Goal: Task Accomplishment & Management: Use online tool/utility

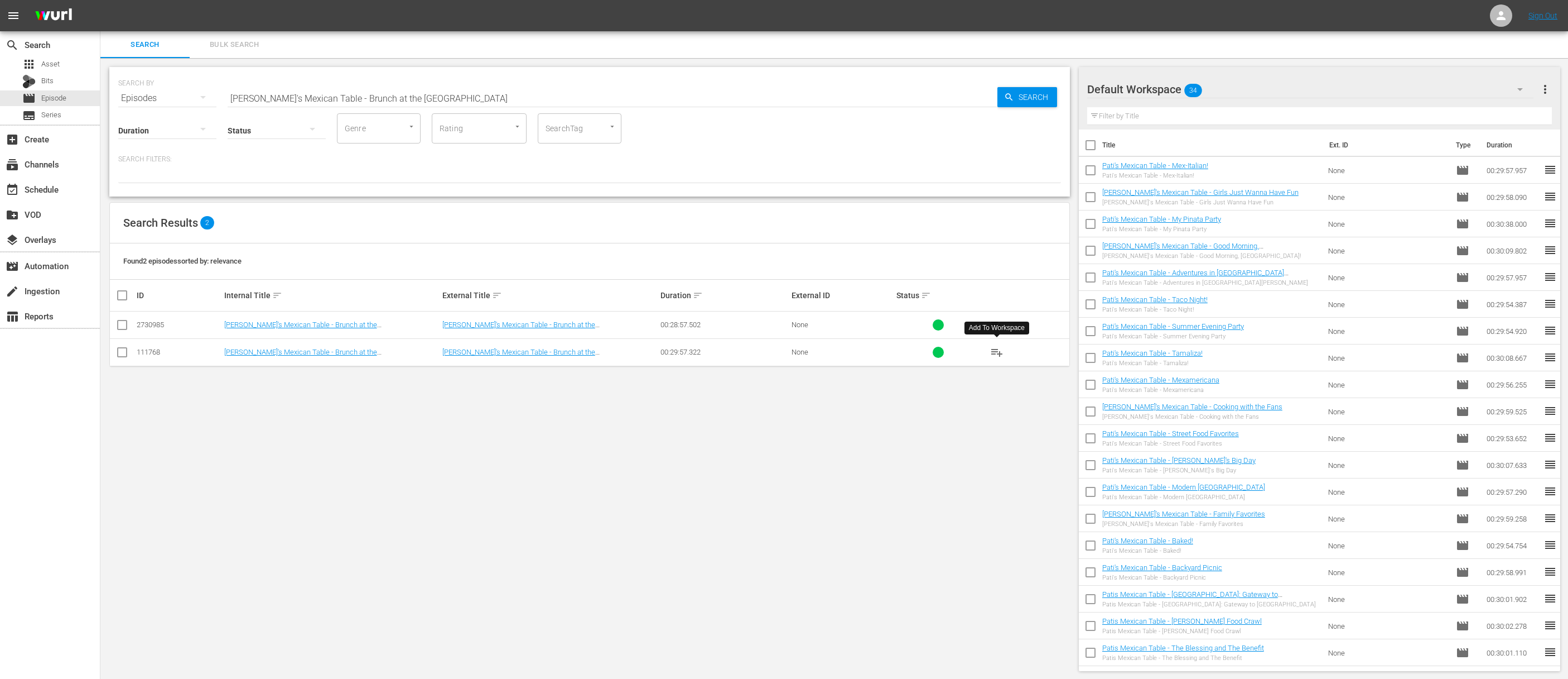
click at [997, 352] on span "playlist_add" at bounding box center [997, 352] width 13 height 13
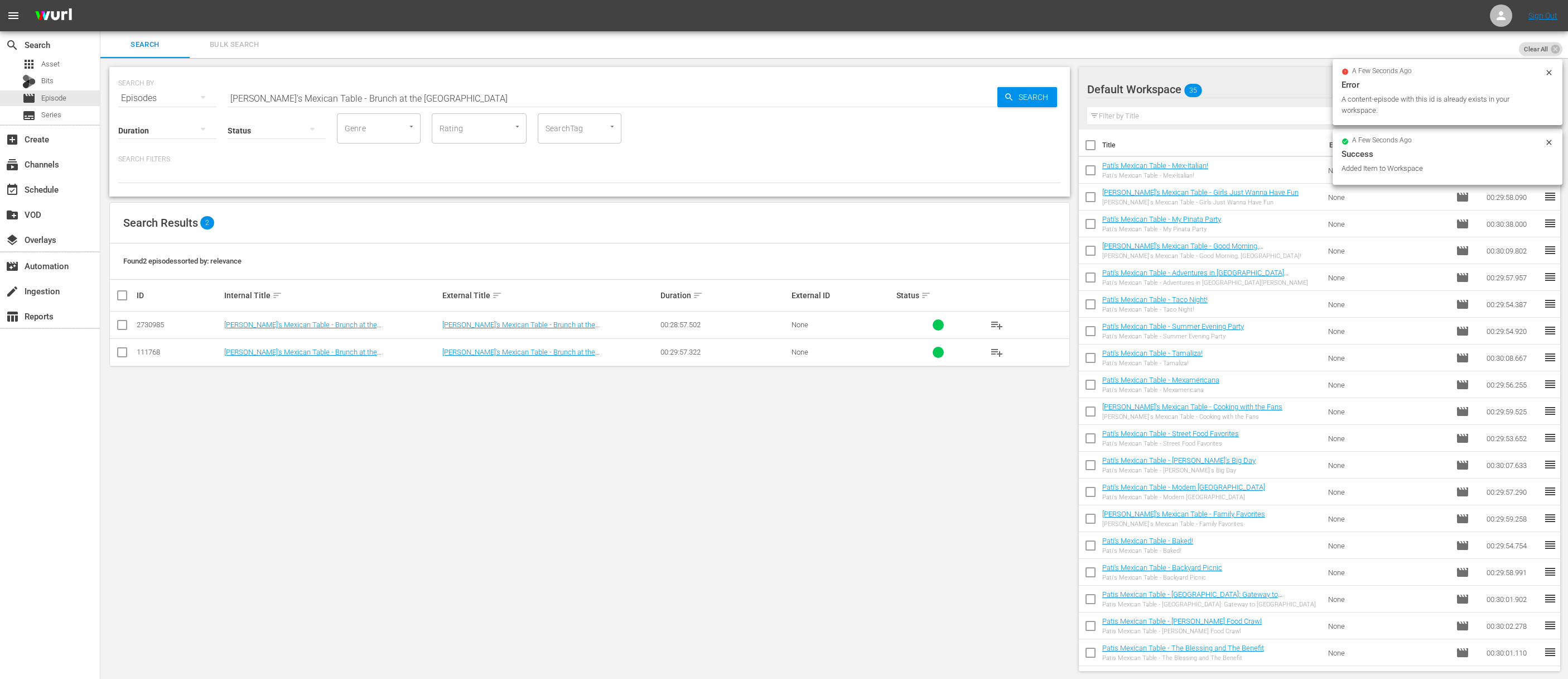
click at [526, 81] on div "SEARCH BY Search By Episodes Search ID, Title, Description, Keywords, or Catego…" at bounding box center [589, 92] width 943 height 40
click at [521, 94] on input "[PERSON_NAME]'s Mexican Table - Brunch at the [GEOGRAPHIC_DATA]" at bounding box center [613, 98] width 770 height 26
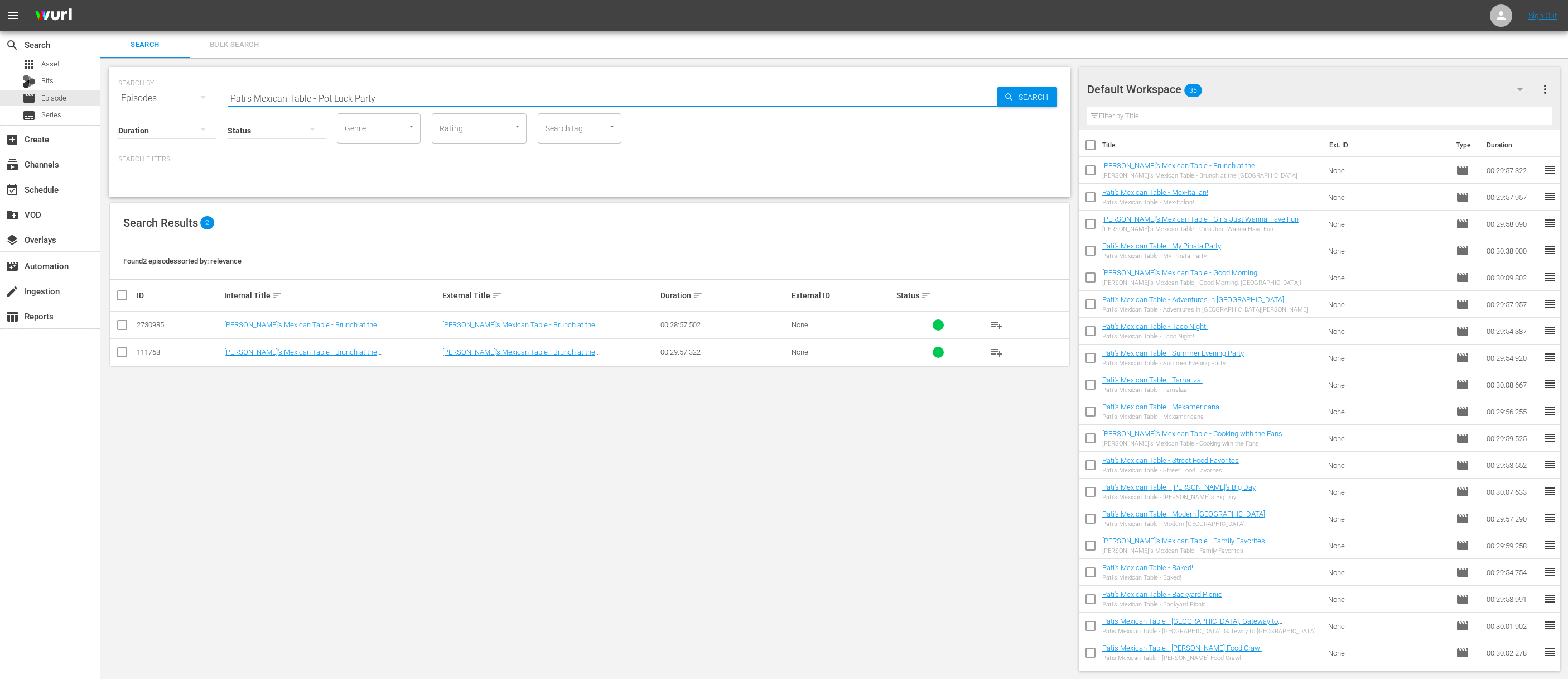
click at [998, 98] on div "Search" at bounding box center [1027, 97] width 60 height 20
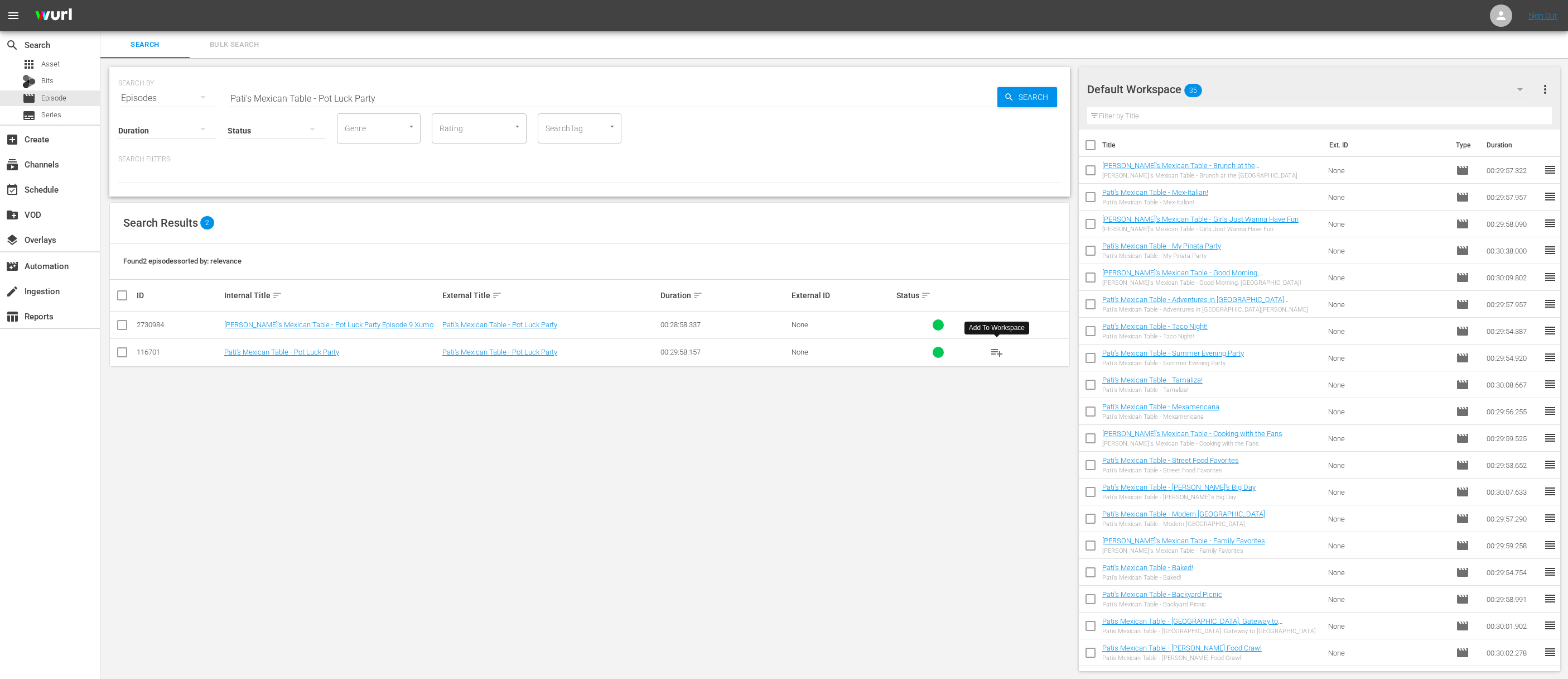
click at [1000, 350] on span "playlist_add" at bounding box center [997, 352] width 13 height 13
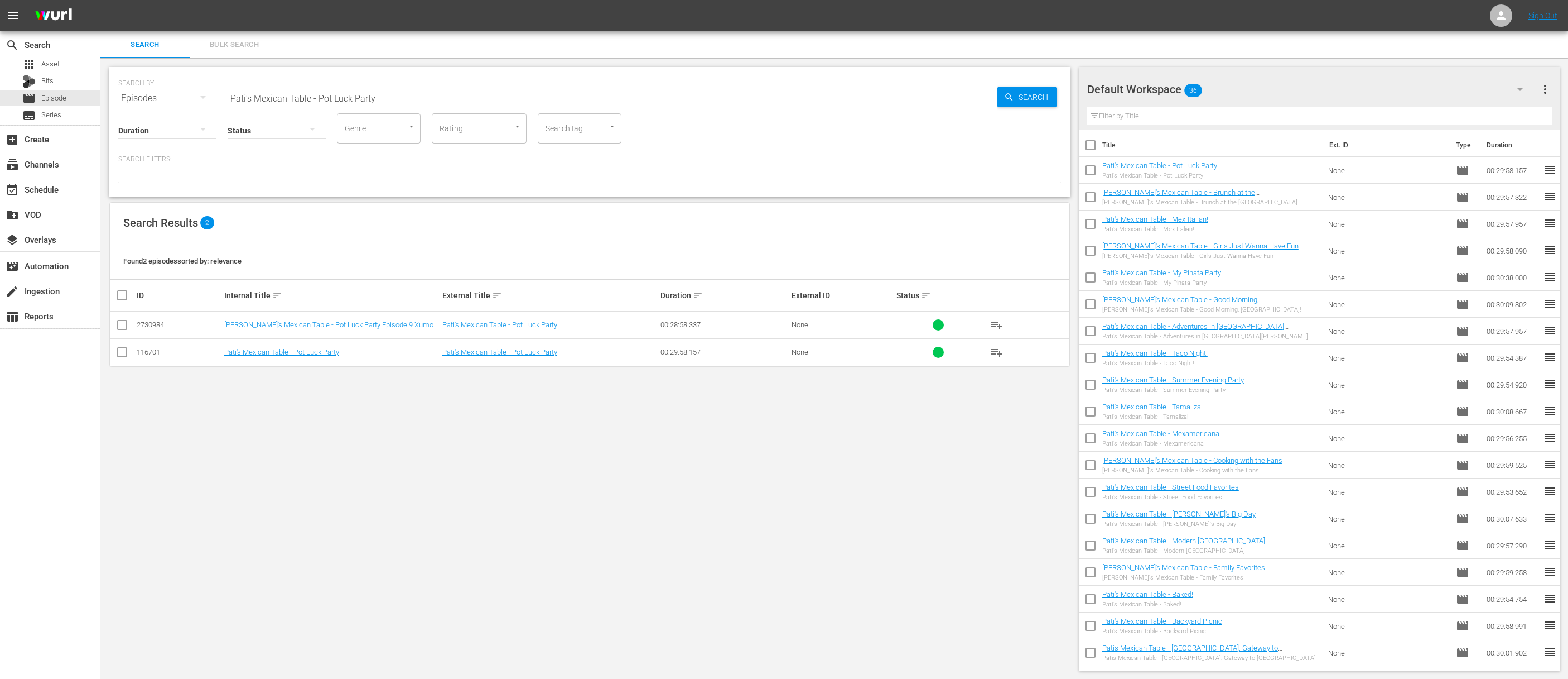
click at [545, 103] on input "Pati's Mexican Table - Pot Luck Party" at bounding box center [613, 98] width 770 height 26
click at [547, 100] on input "Pati's Mexican Table - Pot Luck PartyaPati's Mexican Table - Sugar for Hubby" at bounding box center [613, 98] width 770 height 26
click at [1042, 96] on span "Search" at bounding box center [1035, 97] width 43 height 20
click at [997, 347] on span "playlist_add" at bounding box center [997, 352] width 13 height 13
click at [997, 348] on span "playlist_add" at bounding box center [997, 352] width 13 height 13
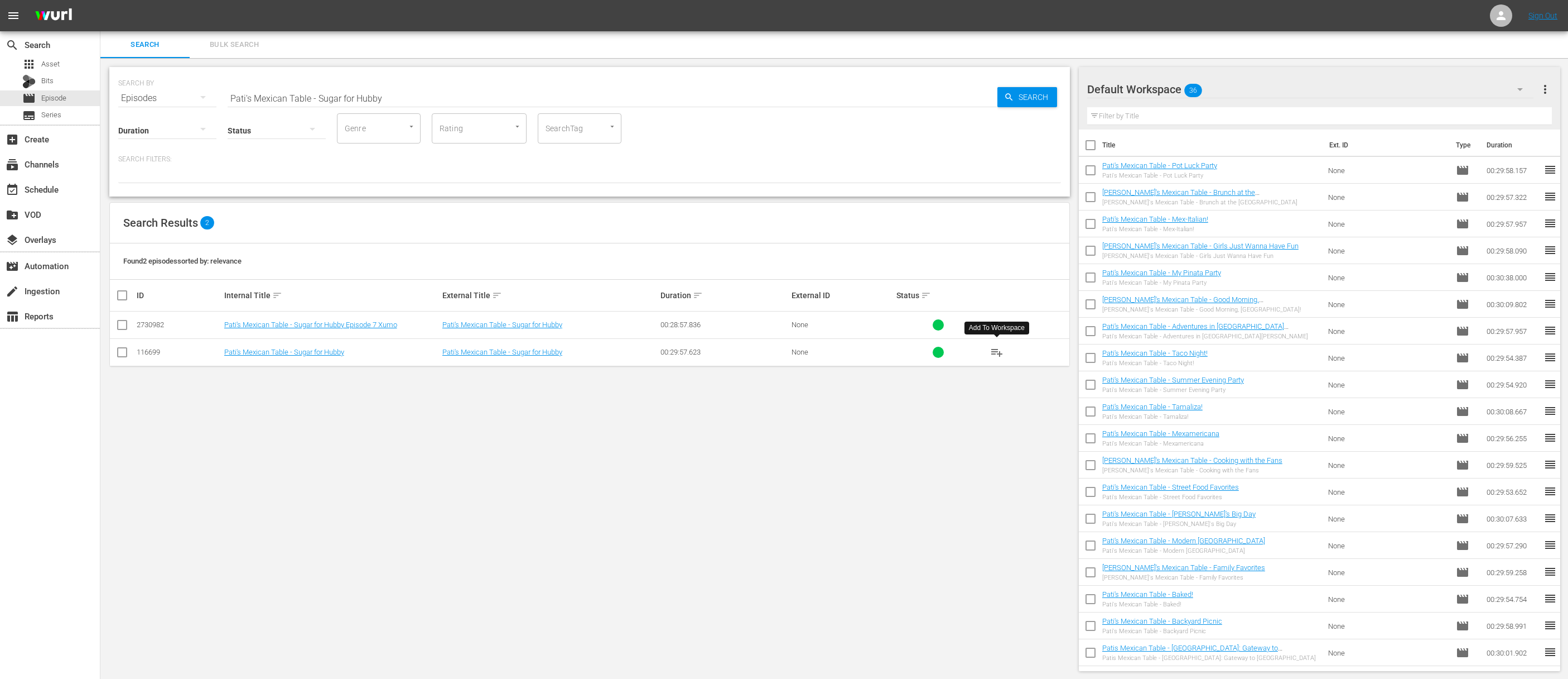
click at [997, 348] on span "playlist_add" at bounding box center [997, 352] width 13 height 13
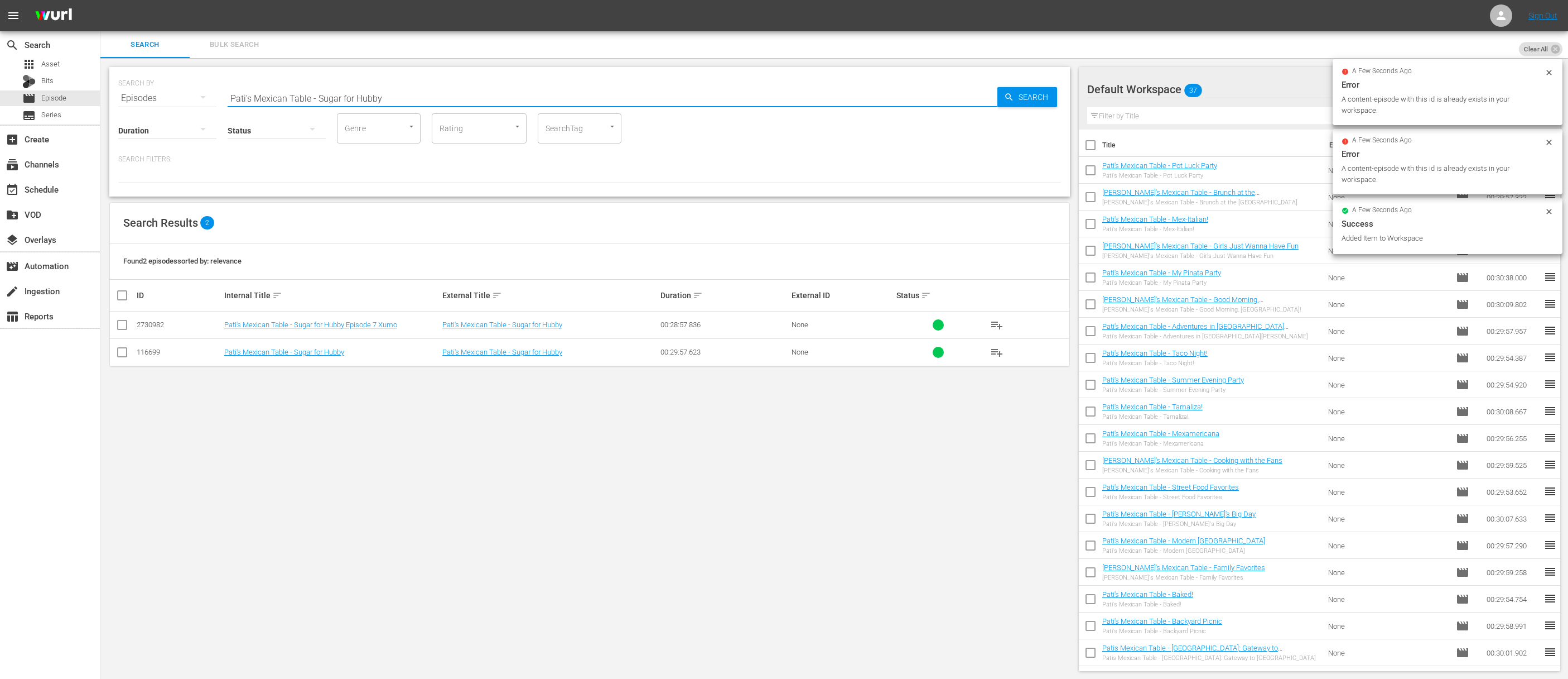
click at [693, 94] on input "Pati's Mexican Table - Sugar for Hubby" at bounding box center [613, 98] width 770 height 26
click at [694, 95] on input "Pati's Mexican Table - Sugar for HubbyaPati's Mexican Table - American Classics…" at bounding box center [613, 98] width 770 height 26
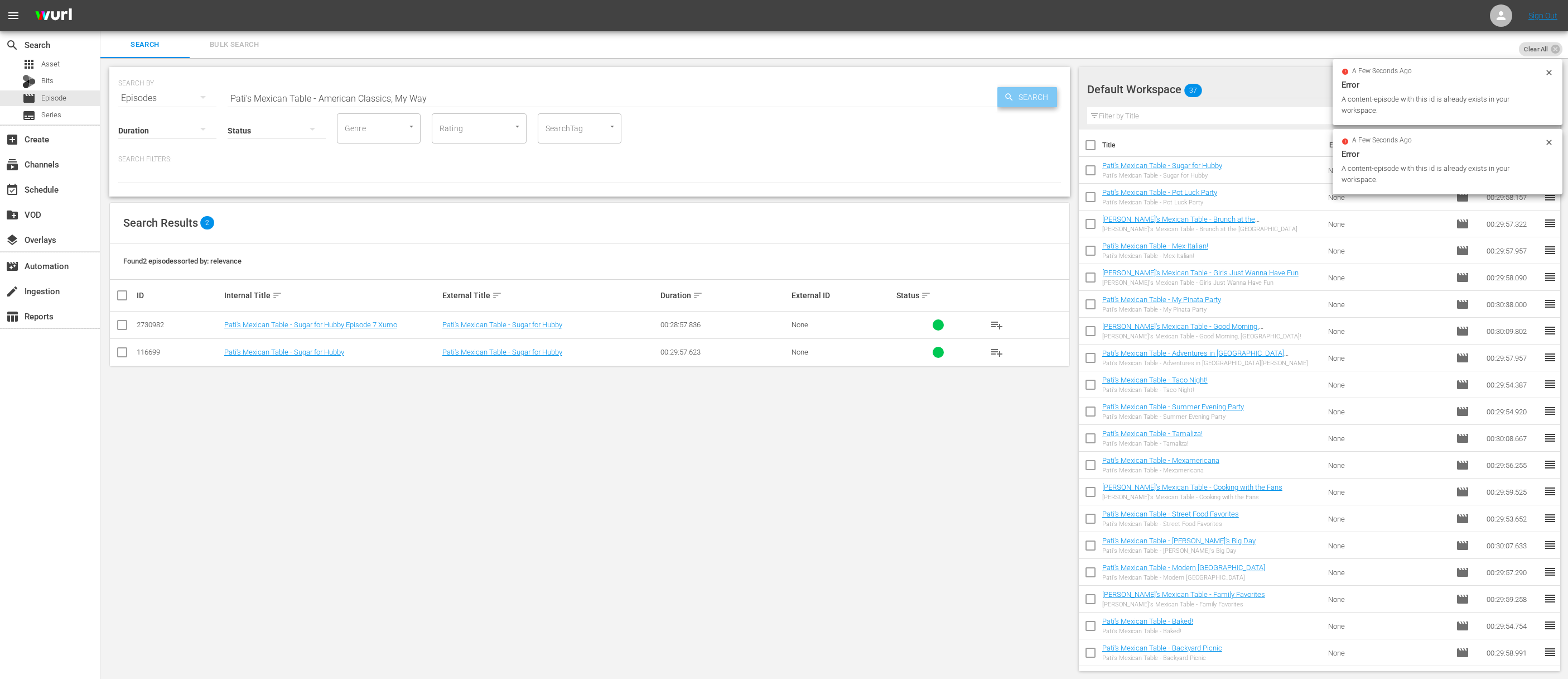
click at [1010, 93] on icon "button" at bounding box center [1009, 96] width 10 height 10
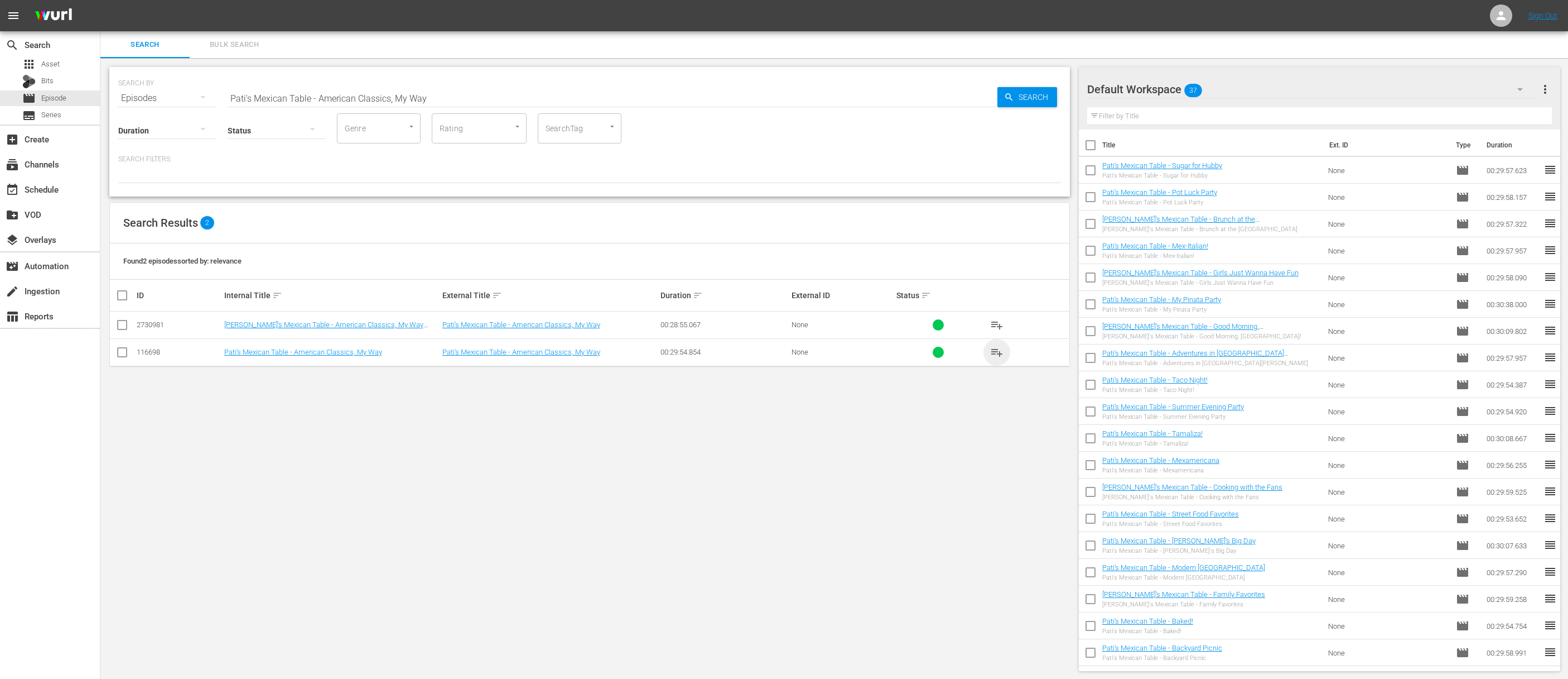
click at [997, 352] on span "playlist_add" at bounding box center [997, 352] width 13 height 13
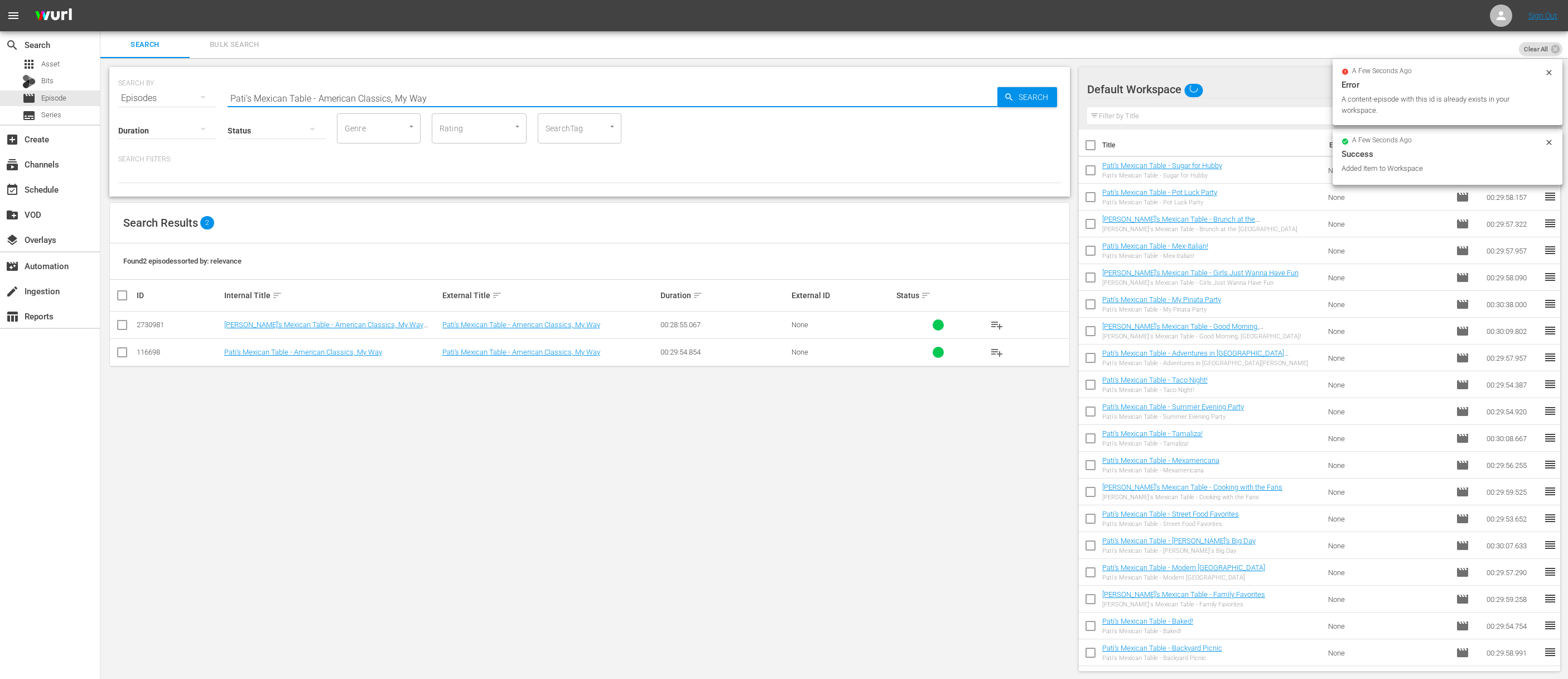
click at [694, 89] on input "Pati's Mexican Table - American Classics, My Way" at bounding box center [613, 98] width 770 height 26
click at [692, 90] on input "aPati's Mexican Table - Family FiestaPati's Mexican Table - American Classics, …" at bounding box center [613, 98] width 770 height 26
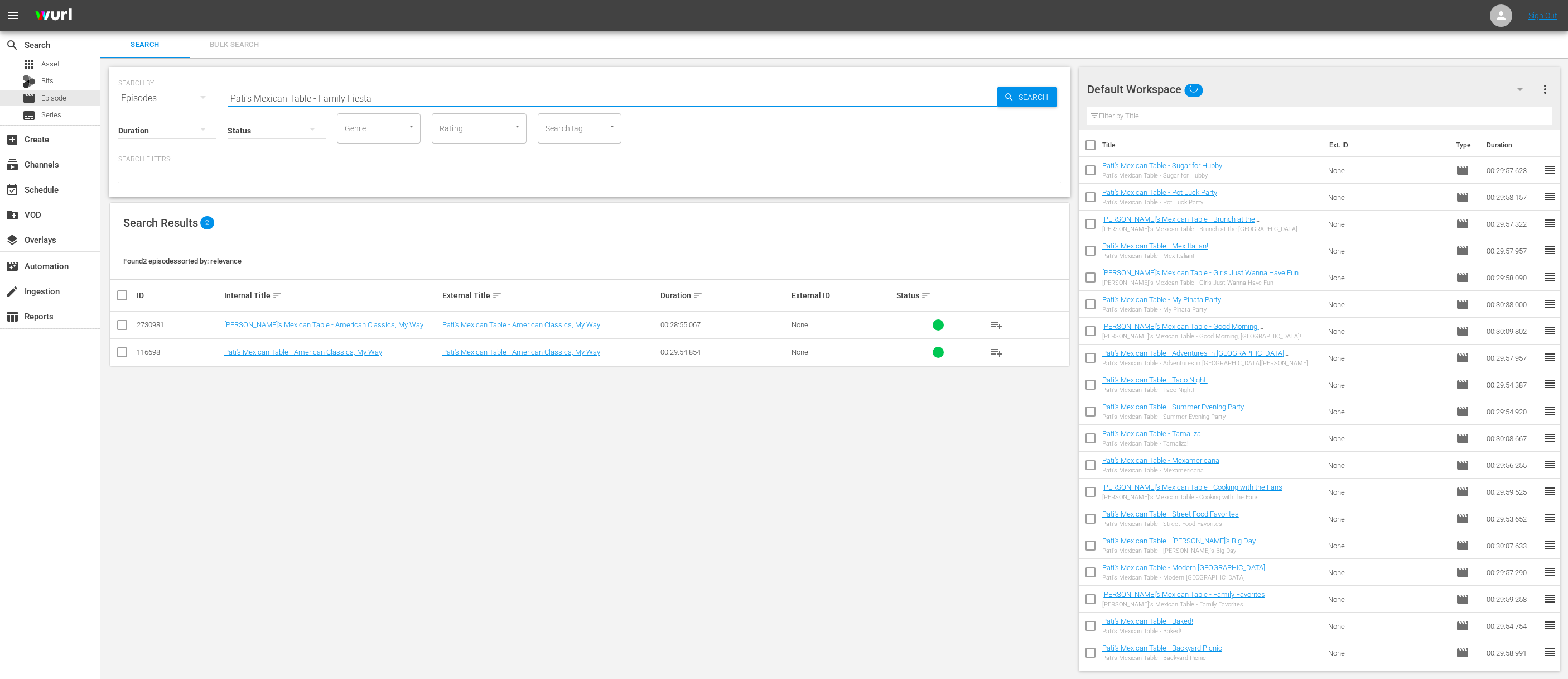
drag, startPoint x: 985, startPoint y: 89, endPoint x: 1008, endPoint y: 93, distance: 23.3
click at [985, 89] on input "Pati's Mexican Table - Family Fiesta" at bounding box center [613, 98] width 770 height 26
click at [1025, 93] on span "Search" at bounding box center [1035, 97] width 43 height 20
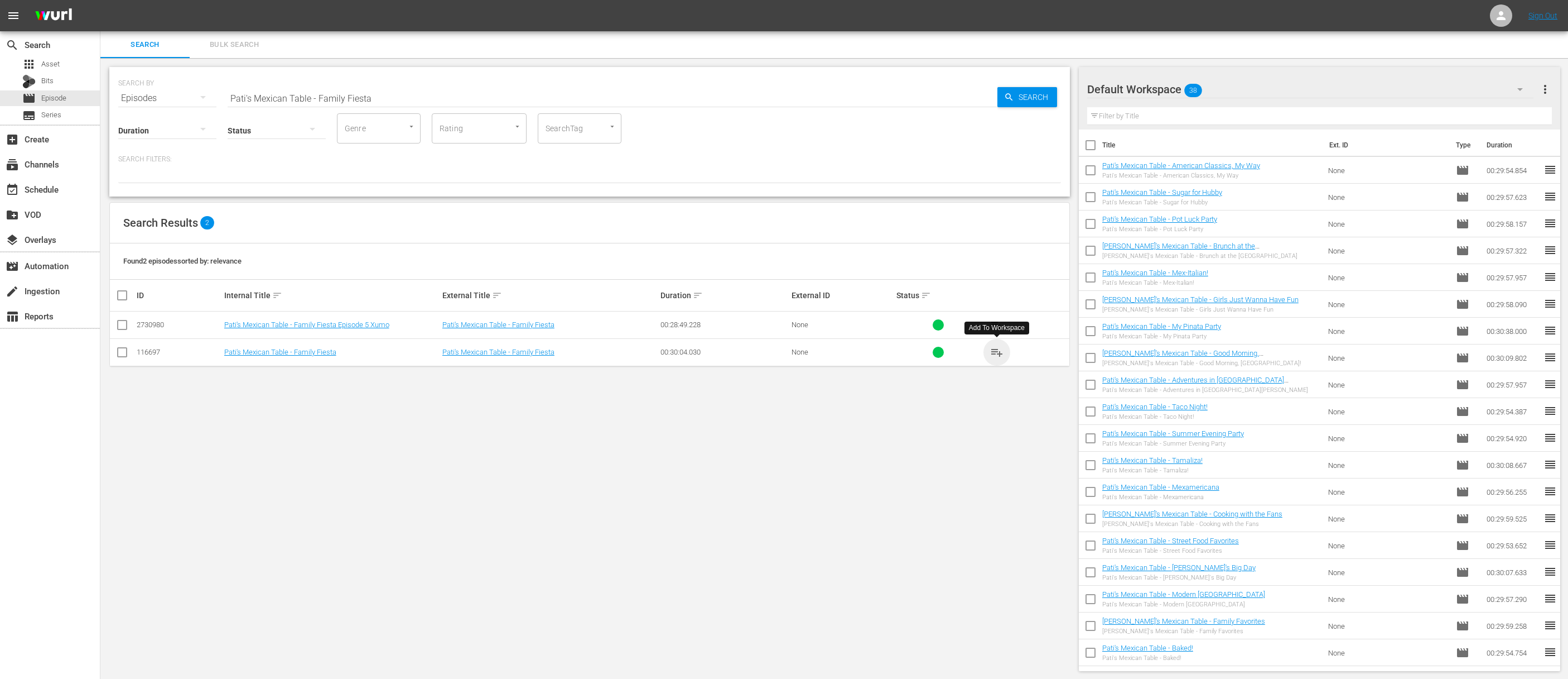
click at [999, 349] on span "playlist_add" at bounding box center [997, 352] width 13 height 13
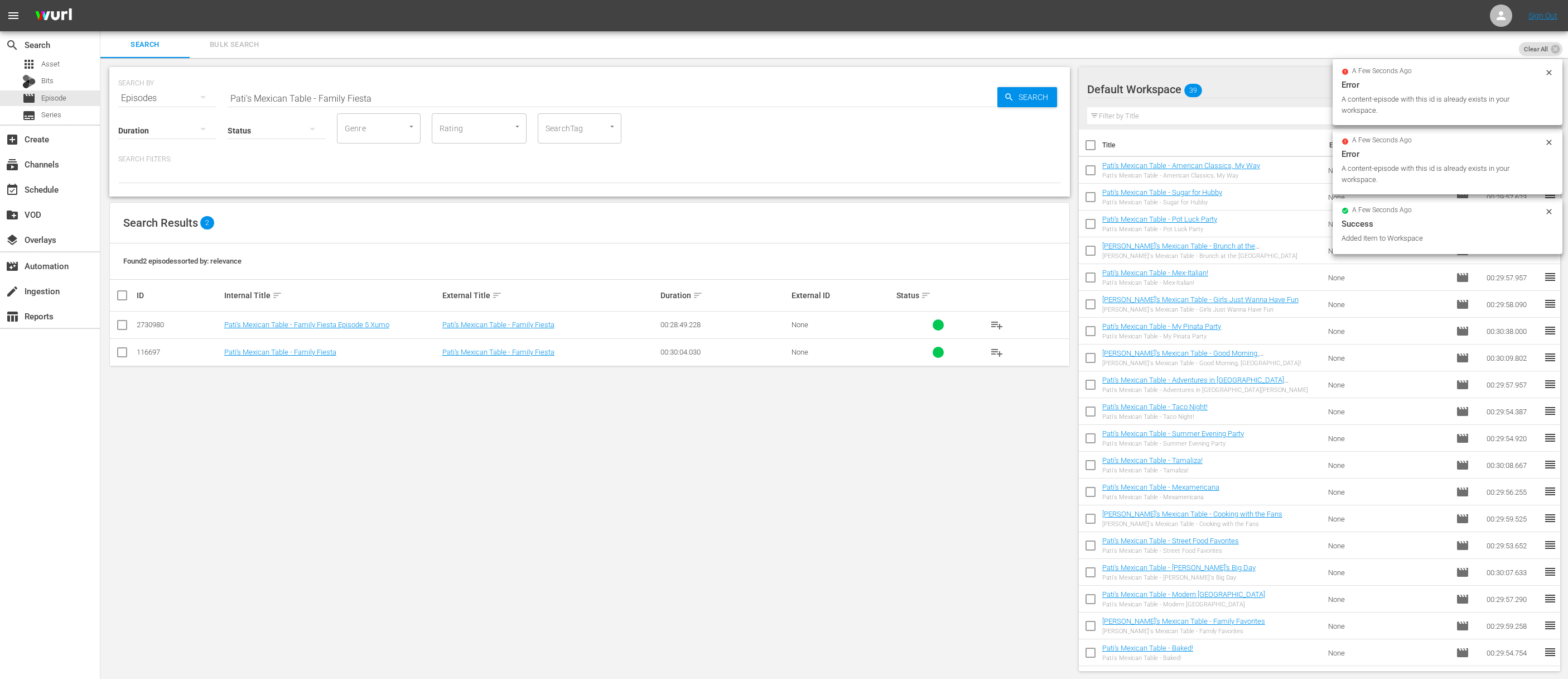
click at [683, 100] on input "Pati's Mexican Table - Family Fiesta" at bounding box center [613, 98] width 770 height 26
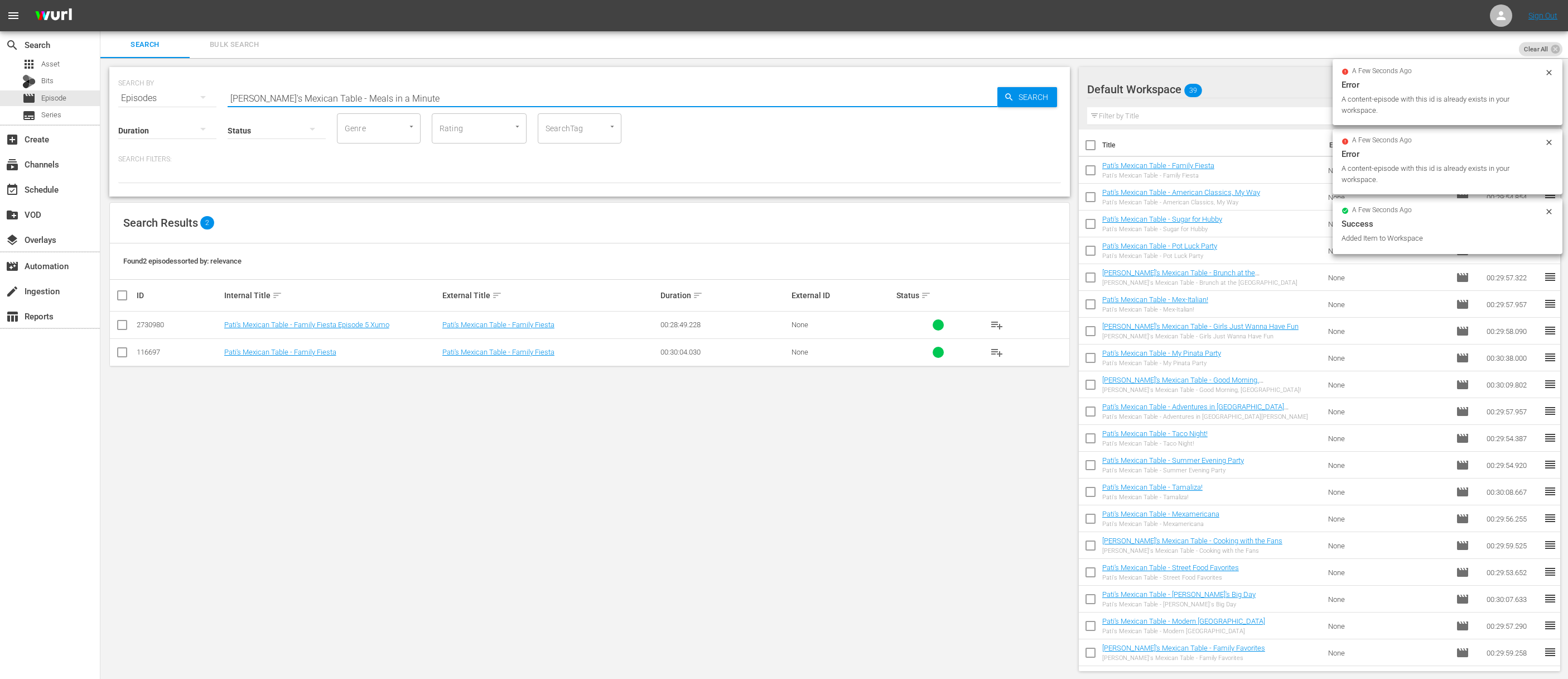
click at [1032, 101] on span "Search" at bounding box center [1035, 97] width 43 height 20
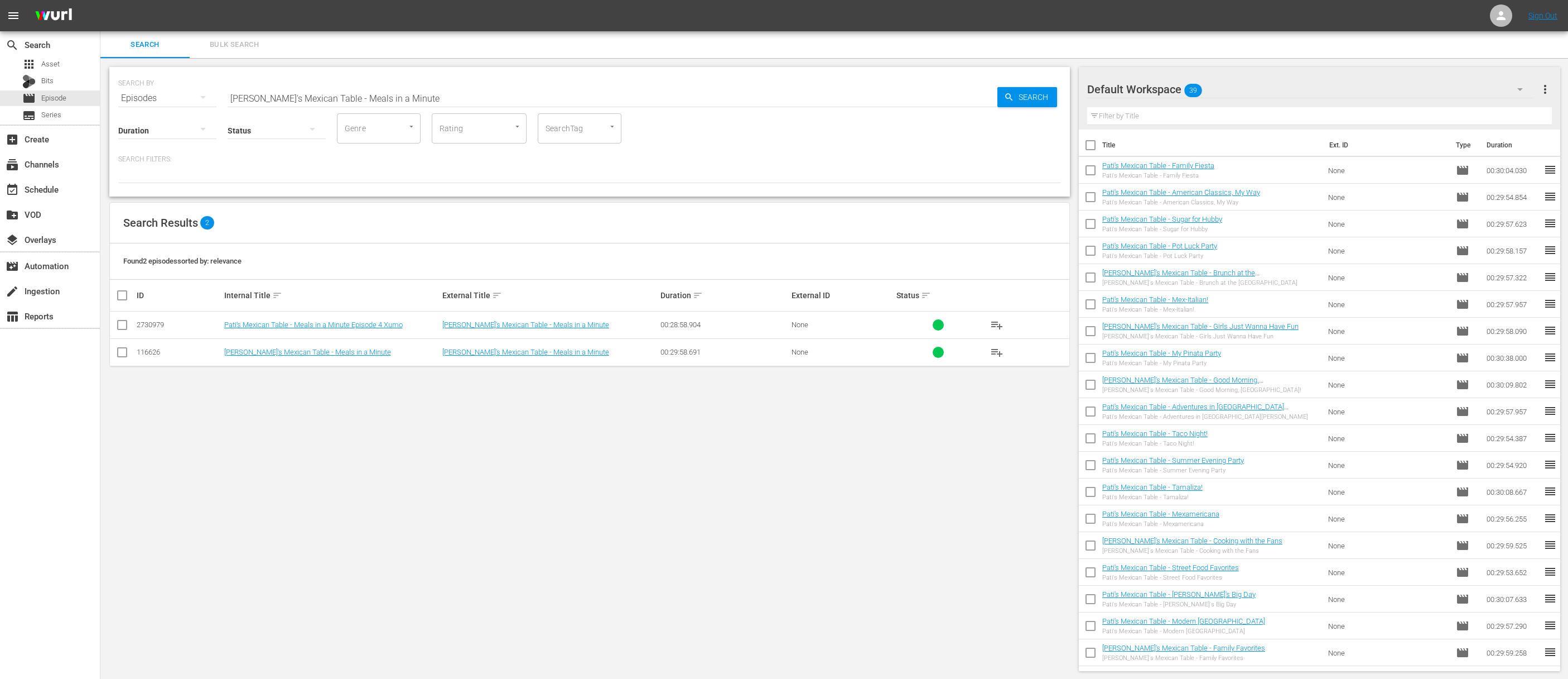
click at [996, 351] on span "playlist_add" at bounding box center [997, 352] width 13 height 13
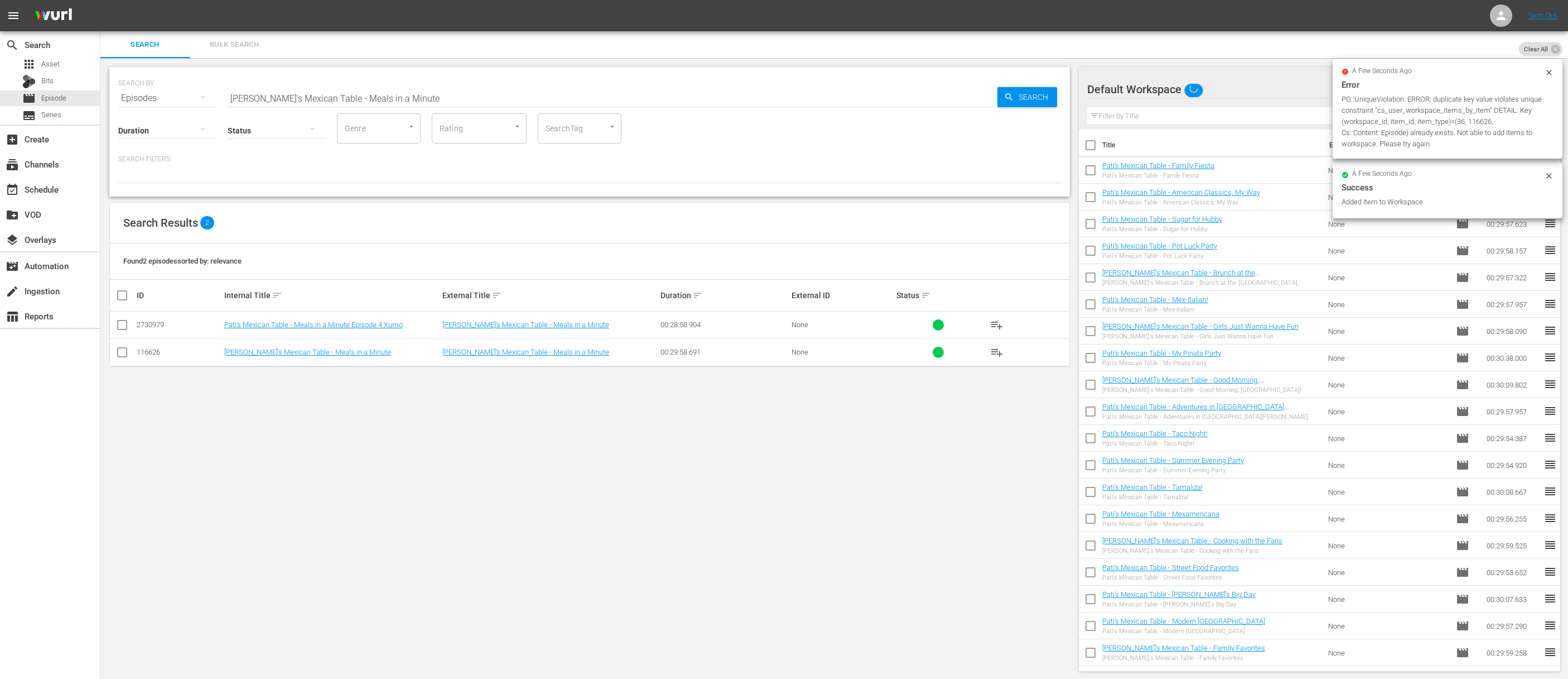
click at [700, 94] on input "[PERSON_NAME]'s Mexican Table - Meals in a Minute" at bounding box center [613, 98] width 770 height 26
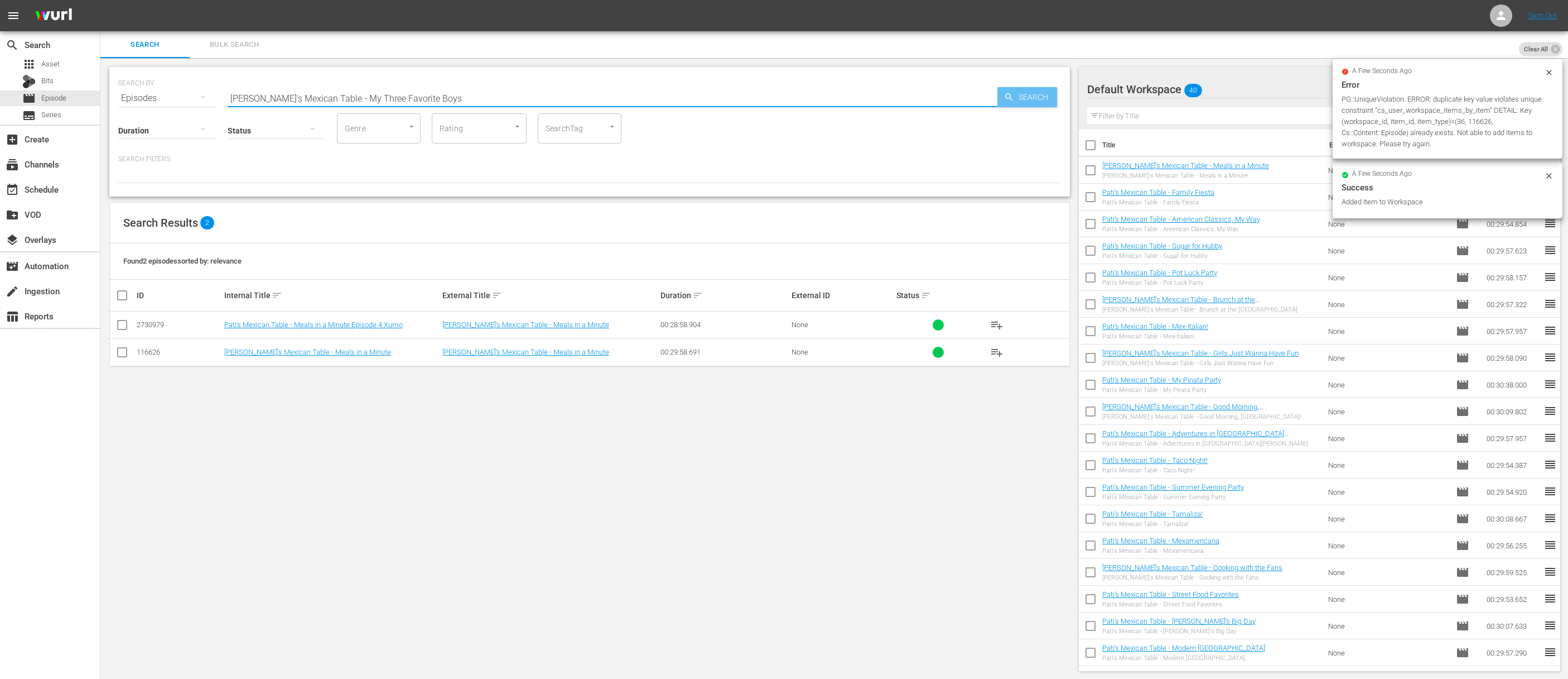
click at [1034, 92] on span "Search" at bounding box center [1035, 97] width 43 height 20
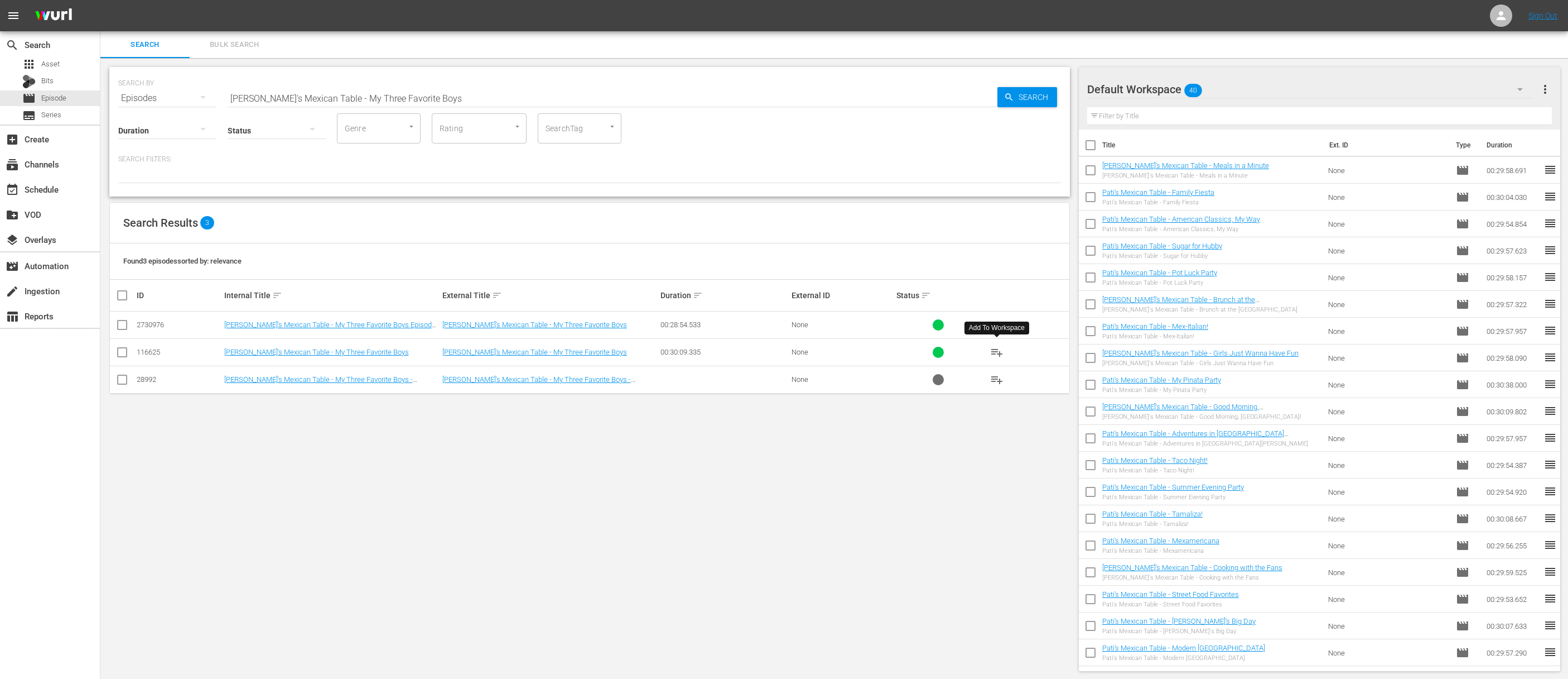
click at [997, 350] on span "playlist_add" at bounding box center [997, 352] width 13 height 13
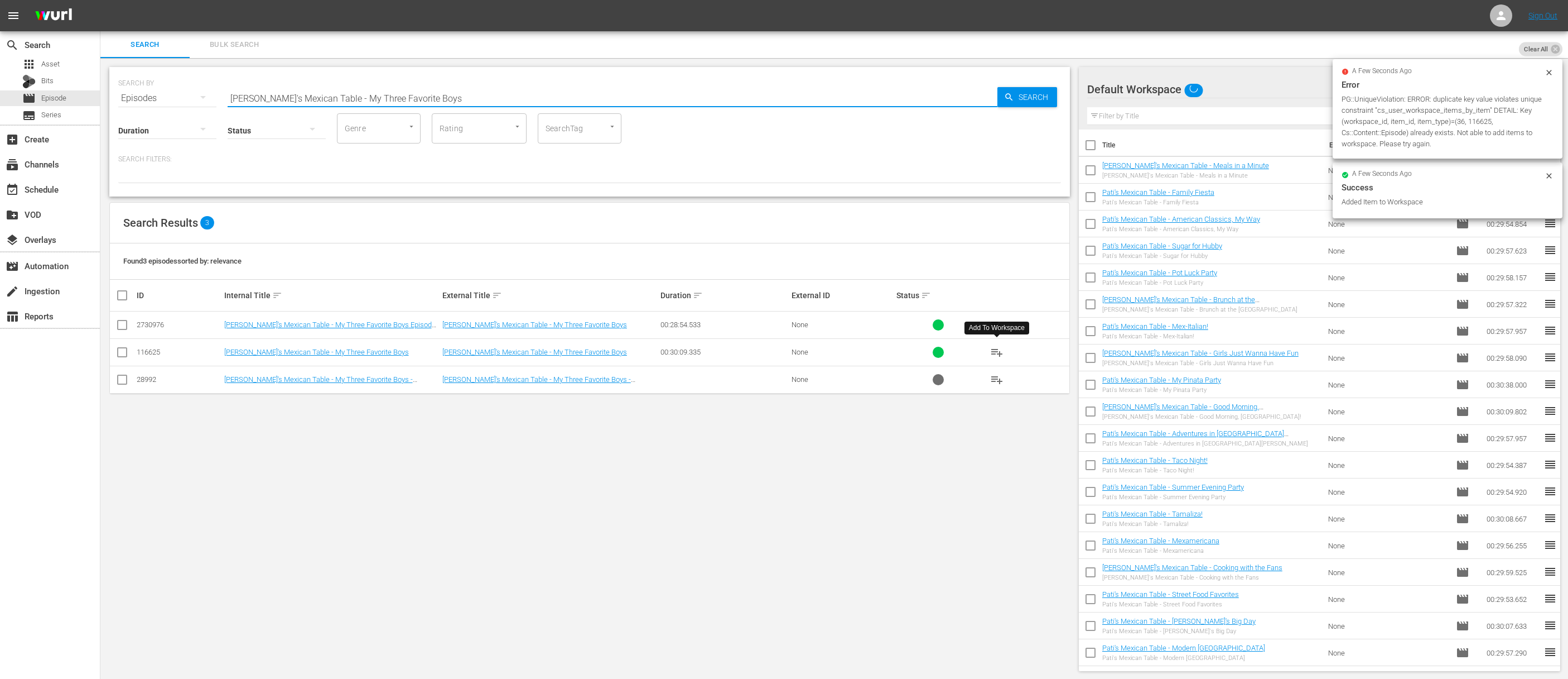
click at [555, 85] on input "[PERSON_NAME]'s Mexican Table - My Three Favorite Boys" at bounding box center [613, 98] width 770 height 26
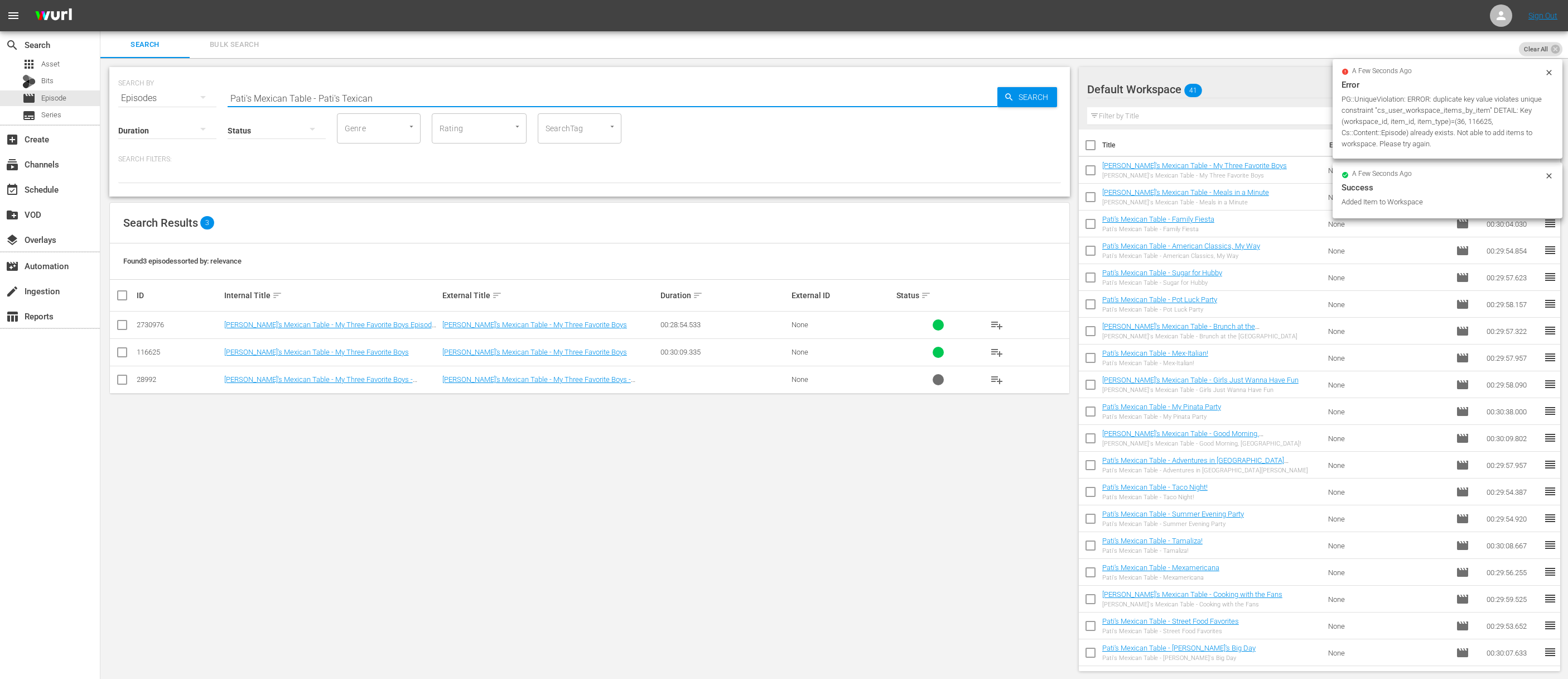
click at [1025, 96] on span "Search" at bounding box center [1035, 97] width 43 height 20
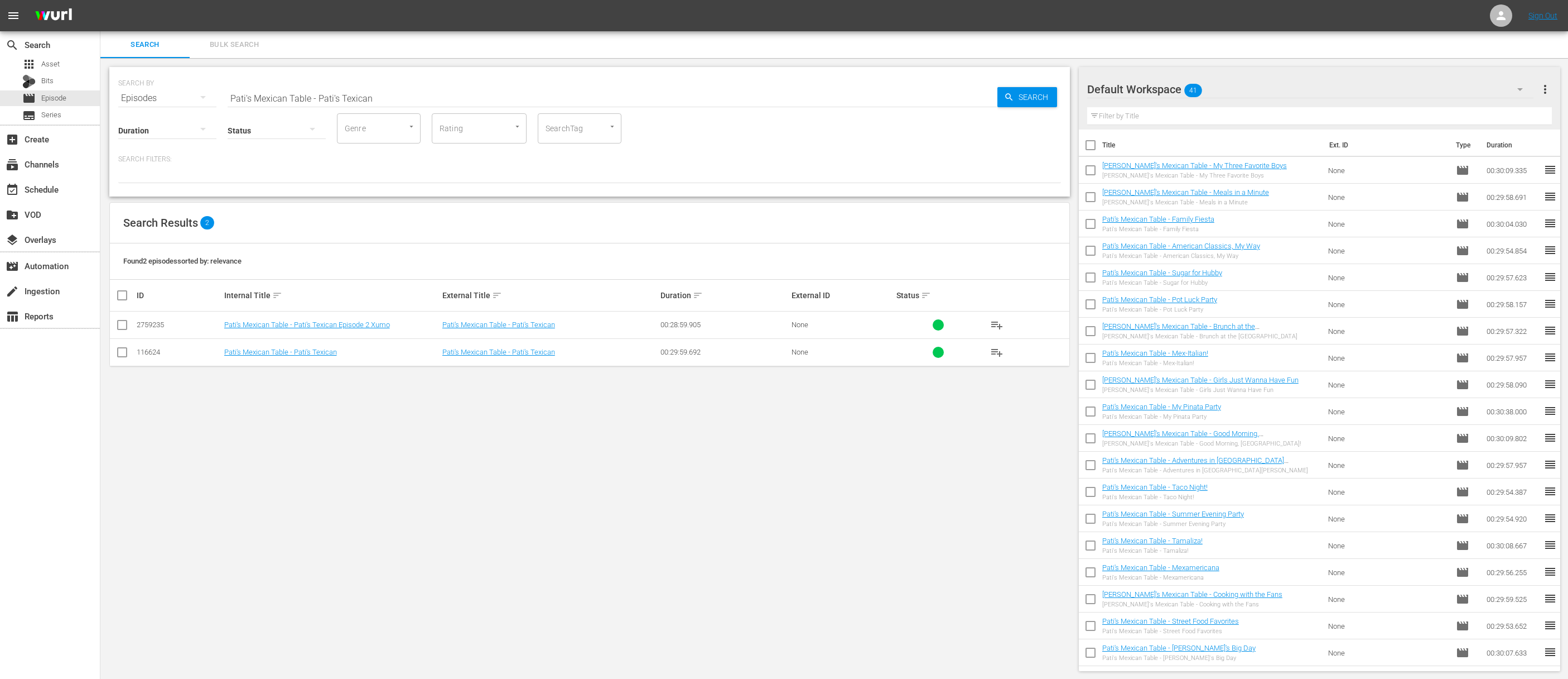
click at [997, 352] on span "playlist_add" at bounding box center [997, 352] width 13 height 13
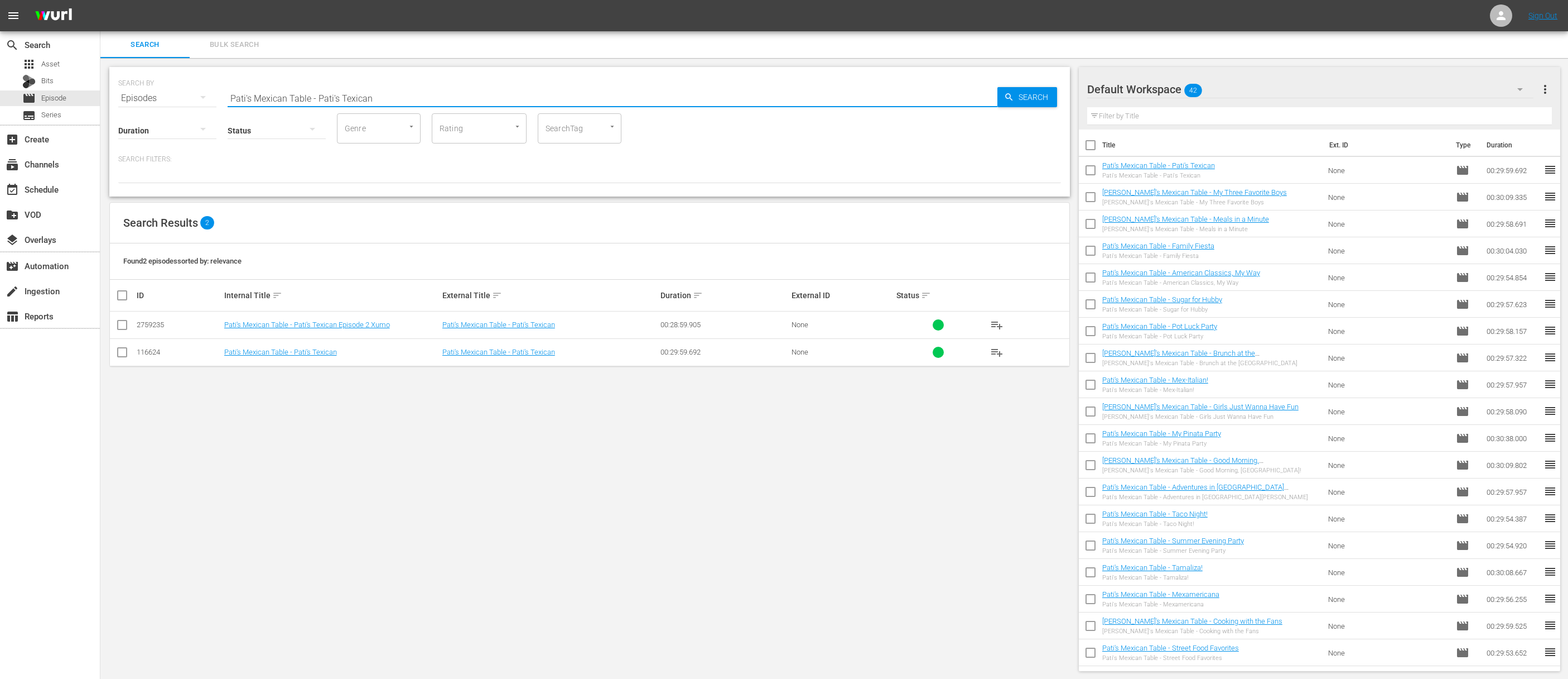
click at [577, 92] on input "Pati's Mexican Table - Pati's Texican" at bounding box center [613, 98] width 770 height 26
click at [575, 93] on input "aPati's Mexican Table - Born in The KitchenPati's Mexican Table - Pati's Texican" at bounding box center [613, 98] width 770 height 26
click at [576, 93] on input "aPati's Mexican Table - Born in The KitchenPati's Mexican Table - Pati's Texica…" at bounding box center [613, 98] width 770 height 26
click at [1006, 93] on icon "button" at bounding box center [1009, 96] width 10 height 10
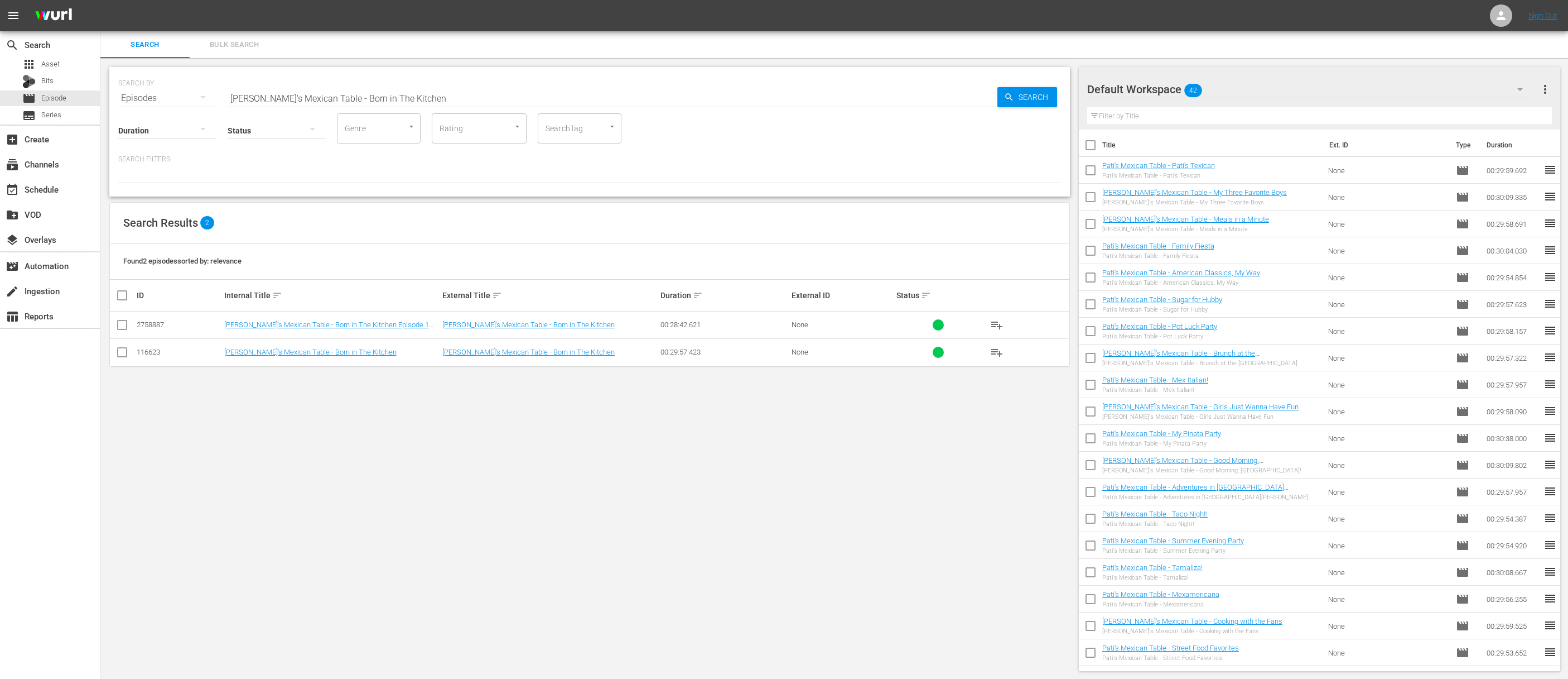
click at [991, 348] on span "playlist_add" at bounding box center [997, 352] width 13 height 13
click at [997, 351] on span "playlist_add" at bounding box center [997, 352] width 13 height 13
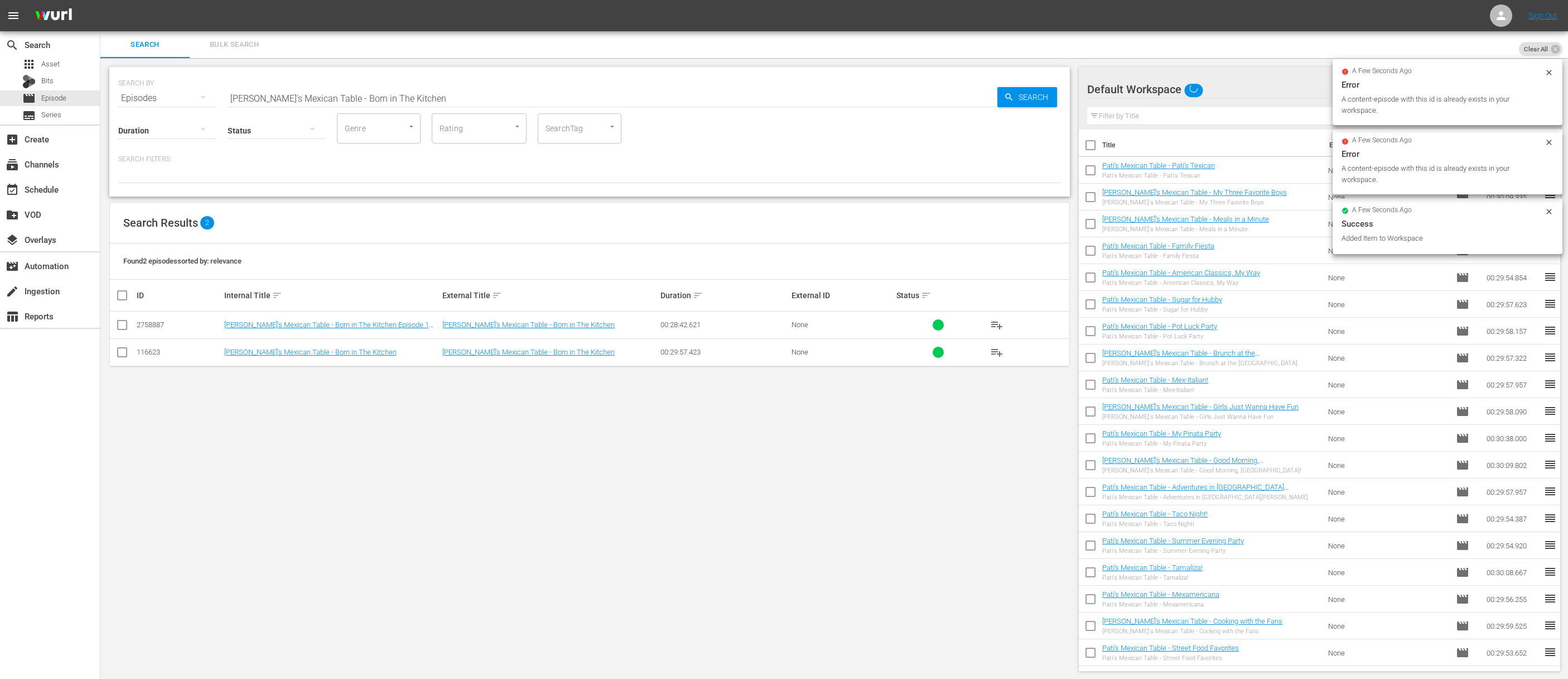
click at [596, 88] on input "[PERSON_NAME]'s Mexican Table - Born in The Kitchen" at bounding box center [613, 98] width 770 height 26
click at [594, 89] on input "aJacques Pépin Cooking at Home - Lavish IndulgencesPati's Mexican Table - Born …" at bounding box center [613, 98] width 770 height 26
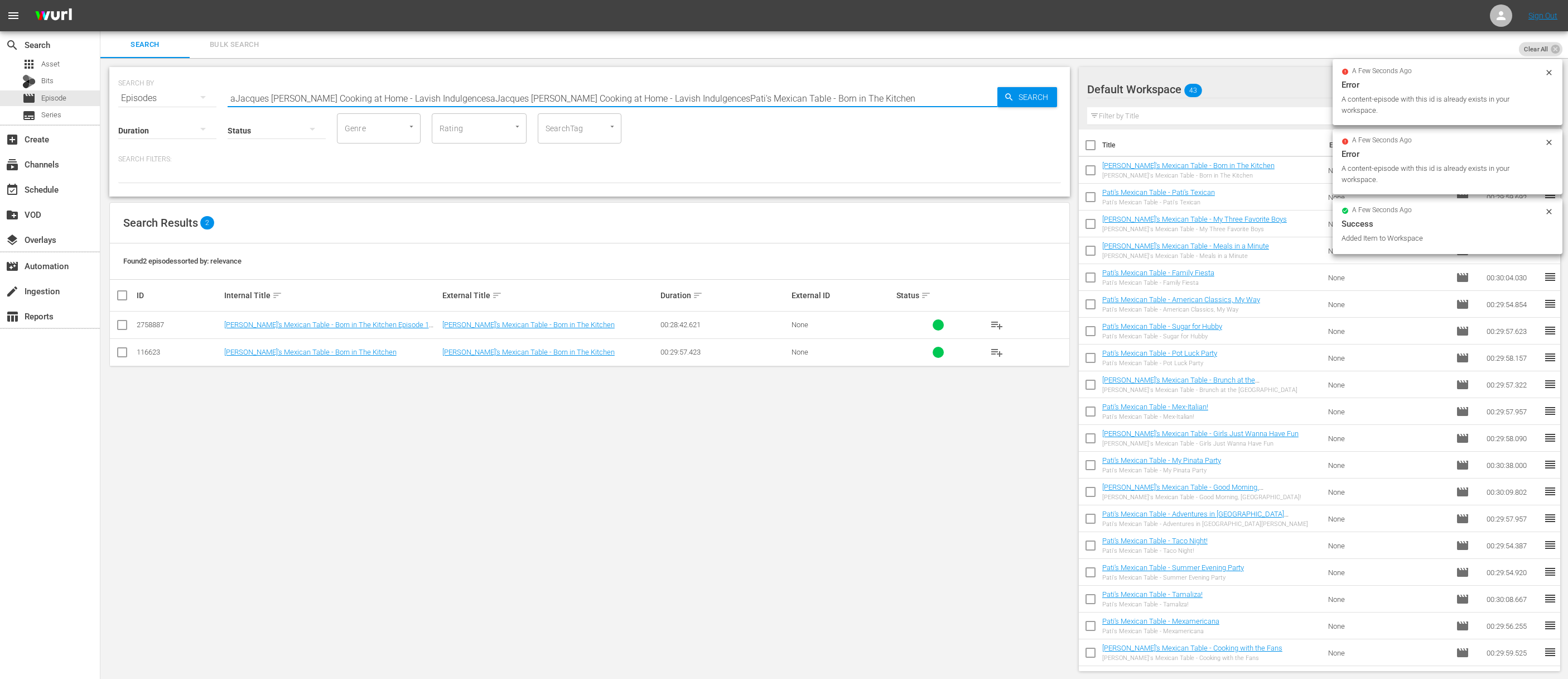
click at [604, 100] on input "aJacques Pépin Cooking at Home - Lavish IndulgencesaJacques Pépin Cooking at Ho…" at bounding box center [613, 98] width 770 height 26
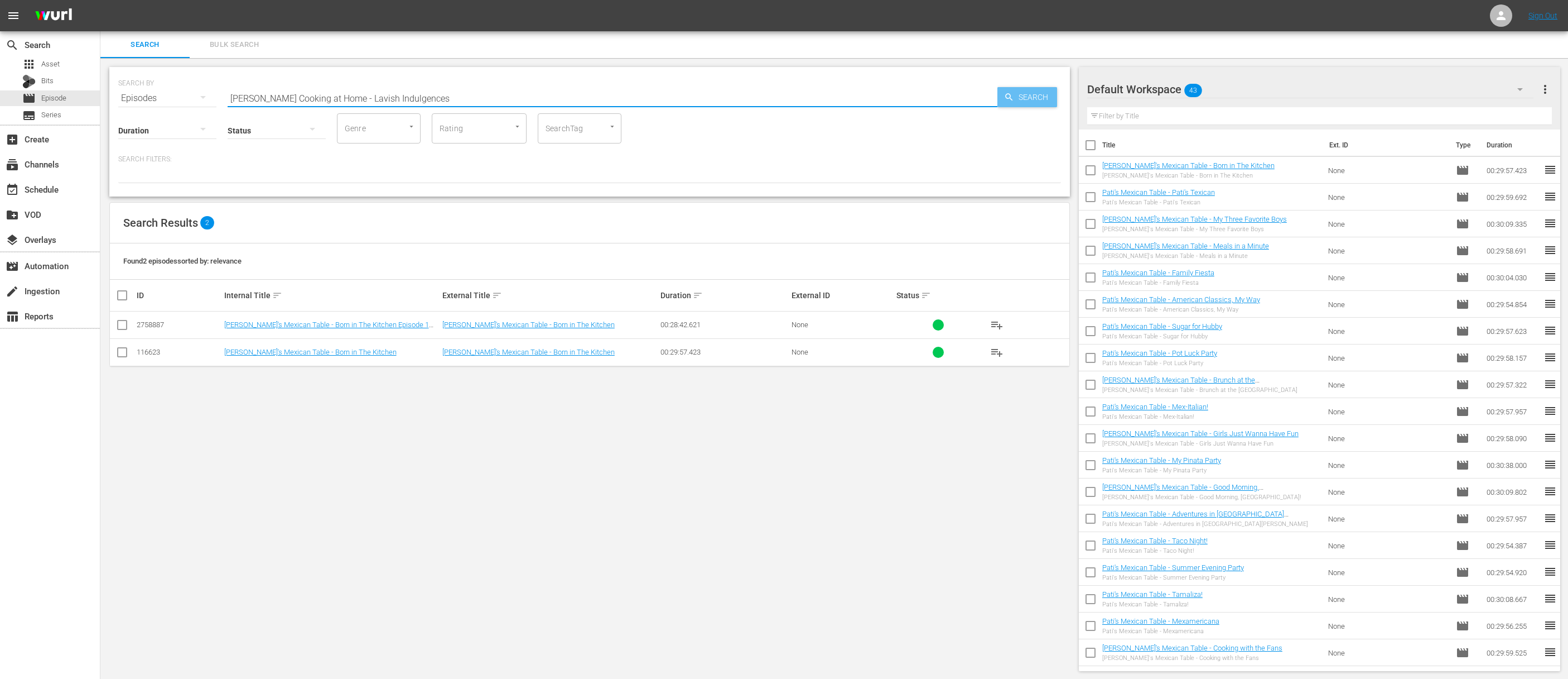
click at [1030, 96] on span "Search" at bounding box center [1035, 97] width 43 height 20
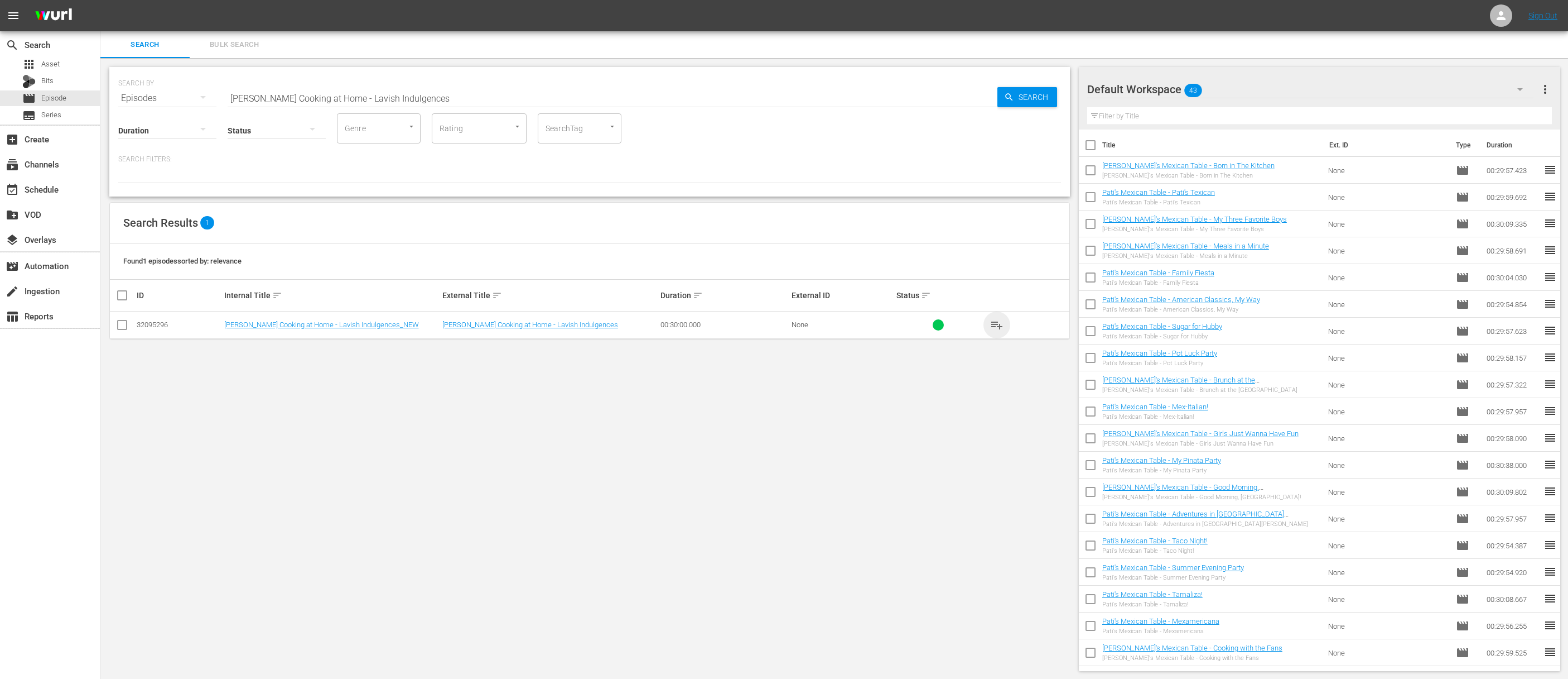
click at [997, 320] on span "playlist_add" at bounding box center [997, 324] width 13 height 13
click at [569, 96] on input "[PERSON_NAME] Cooking at Home - Lavish Indulgences" at bounding box center [613, 98] width 770 height 26
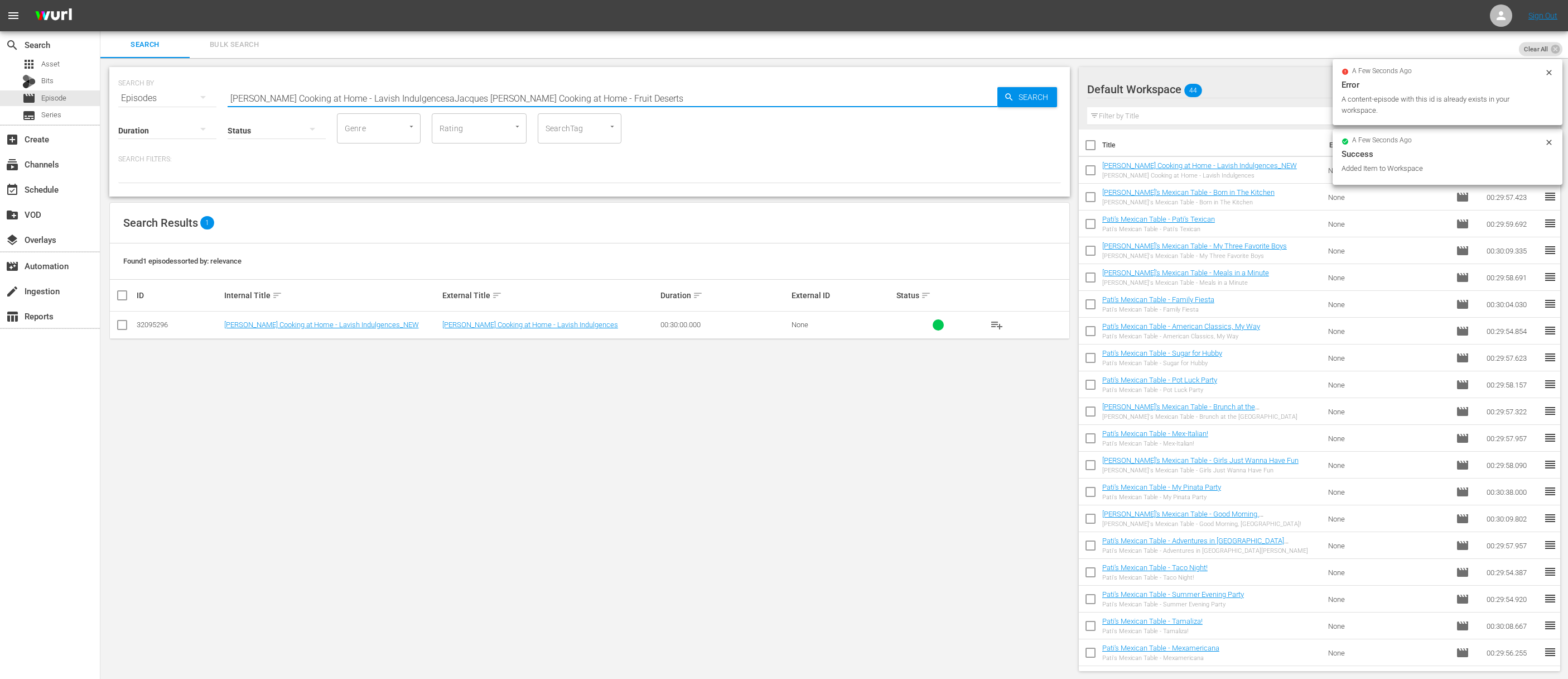
click at [876, 106] on div "Search ID, Title, Description, Keywords, or Category Jacques Pépin Cooking at H…" at bounding box center [613, 98] width 770 height 26
click at [876, 96] on input "Jacques Pépin Cooking at Home - Lavish IndulgencesaJacques Pépin Cooking at Hom…" at bounding box center [613, 98] width 770 height 26
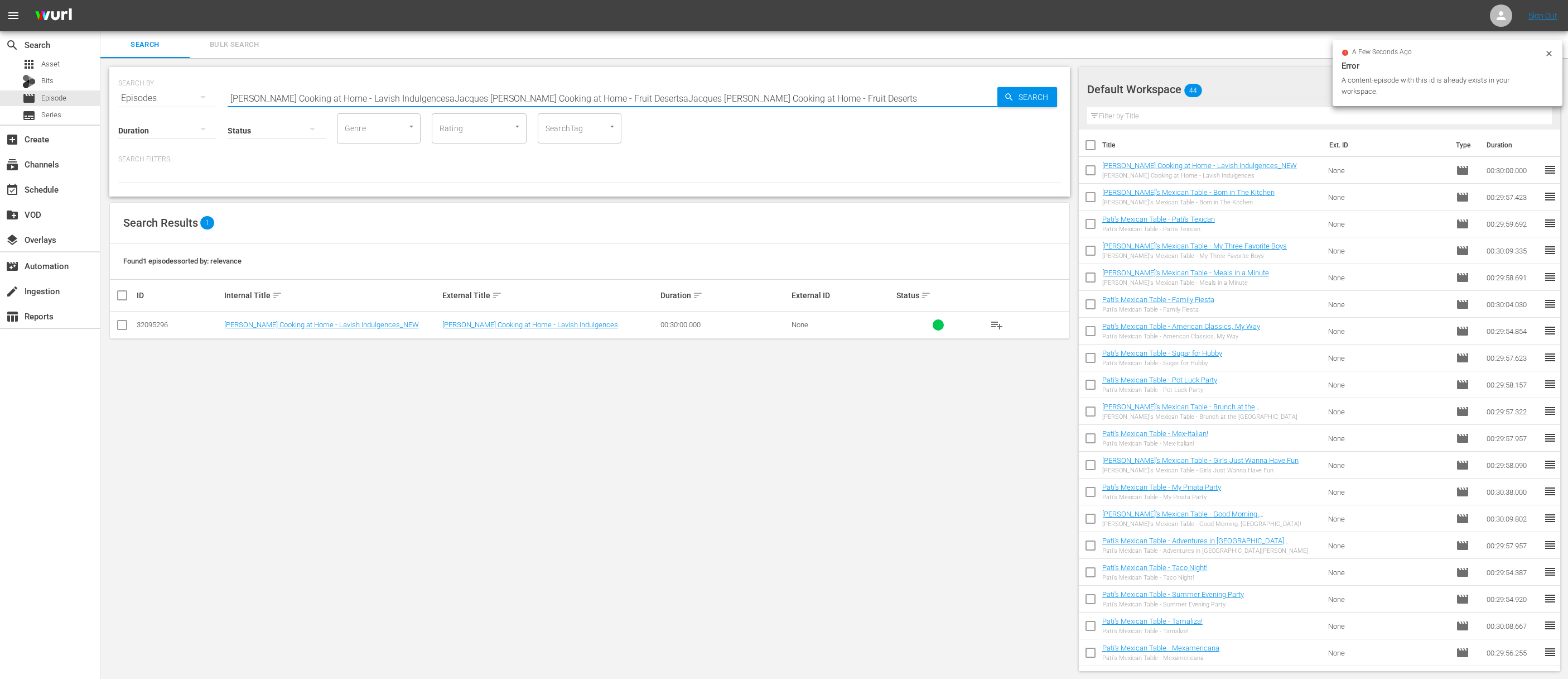
click at [876, 96] on input "Jacques Pépin Cooking at Home - Lavish IndulgencesaJacques Pépin Cooking at Hom…" at bounding box center [613, 98] width 770 height 26
click at [1016, 102] on span "Search" at bounding box center [1035, 97] width 43 height 20
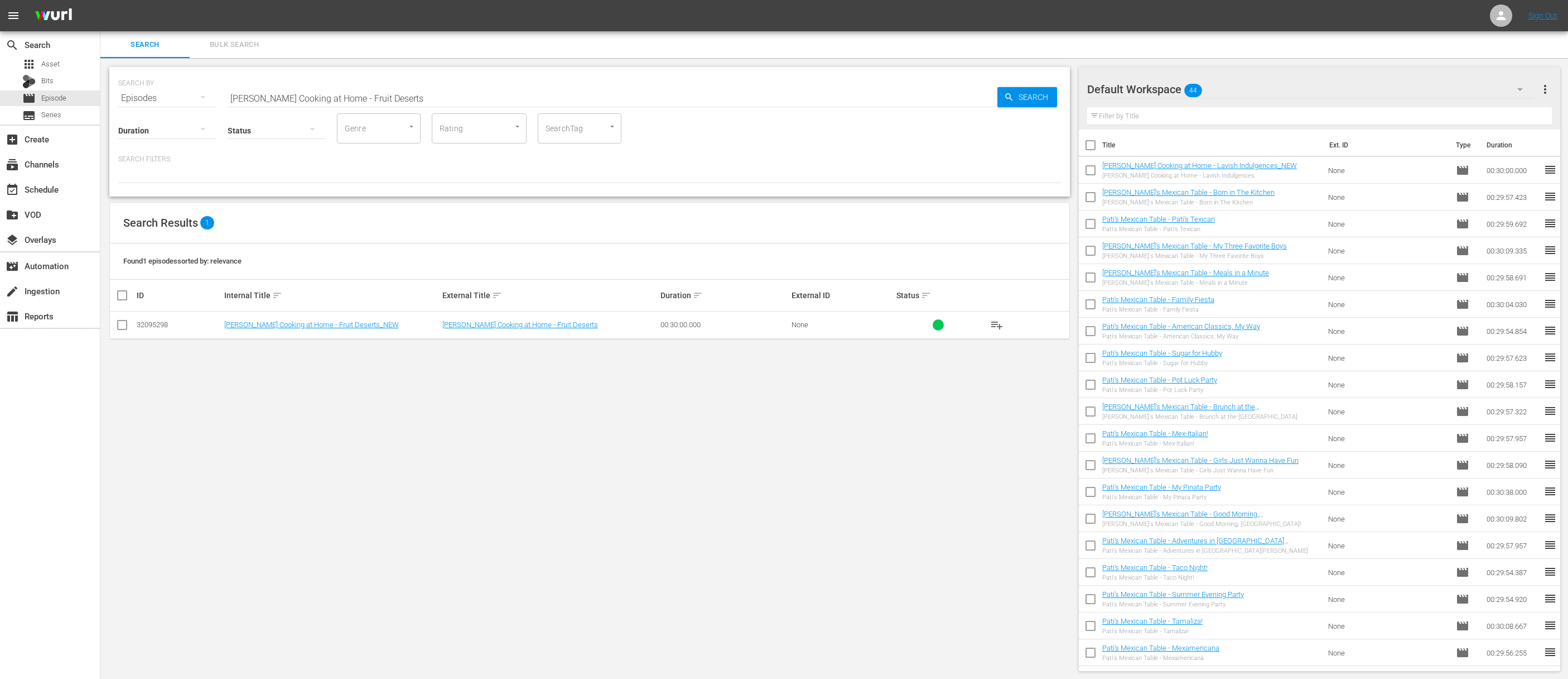
click at [999, 325] on span "playlist_add" at bounding box center [997, 324] width 13 height 13
click at [581, 102] on input "[PERSON_NAME] Cooking at Home - Fruit Deserts" at bounding box center [613, 98] width 770 height 26
click at [1003, 100] on div "Search" at bounding box center [1027, 97] width 60 height 20
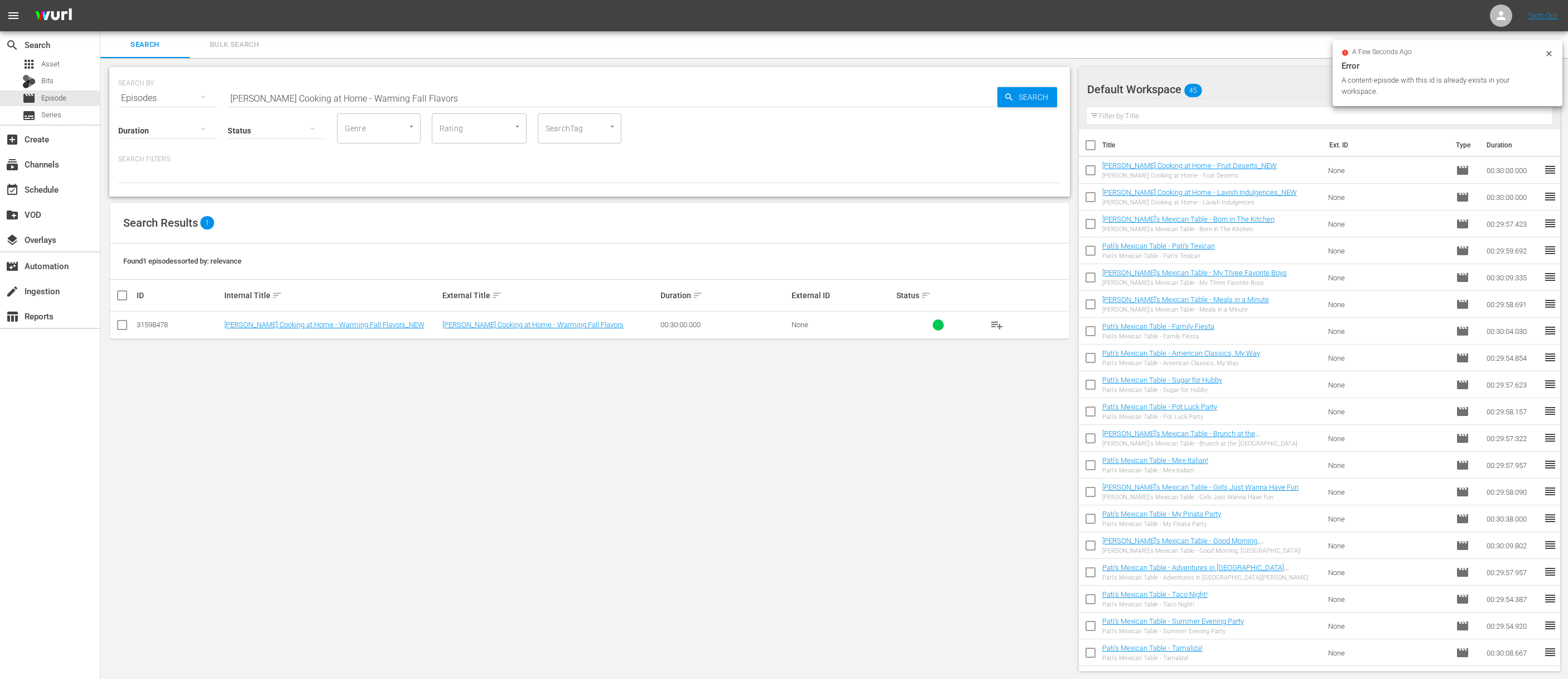
click at [1003, 325] on span "playlist_add" at bounding box center [997, 324] width 13 height 13
click at [1001, 325] on span "playlist_add" at bounding box center [997, 324] width 13 height 13
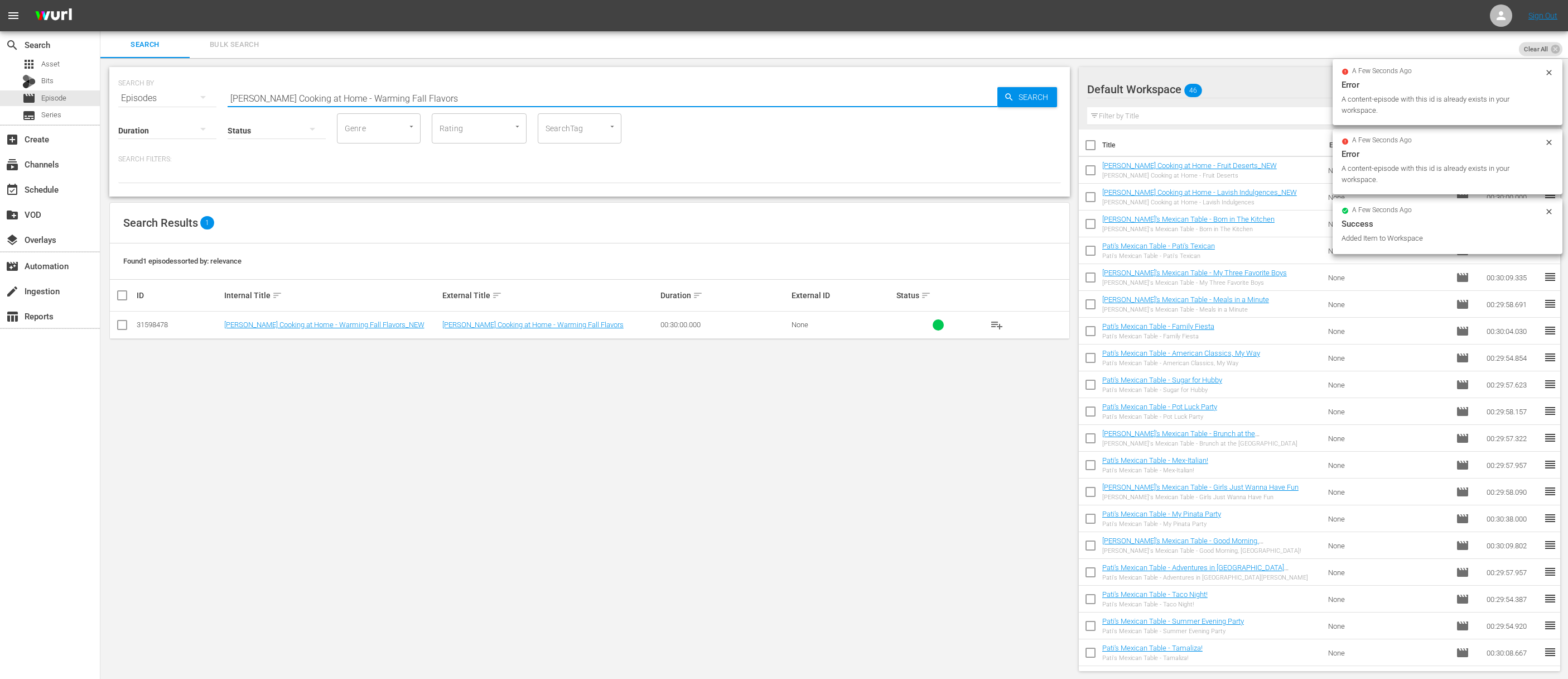
click at [625, 88] on input "[PERSON_NAME] Cooking at Home - Warming Fall Flavors" at bounding box center [613, 98] width 770 height 26
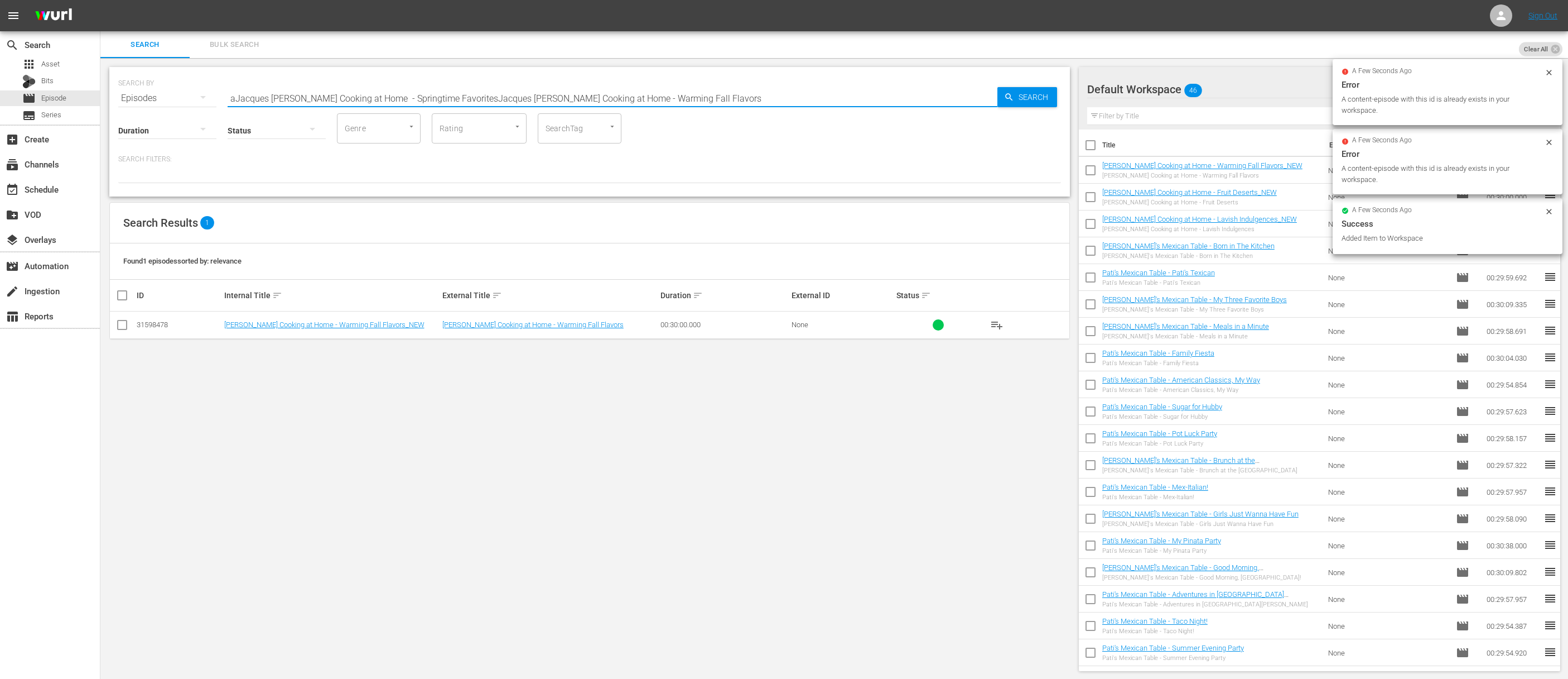
click at [619, 90] on input "aJacques Pépin Cooking at Home - Springtime FavoritesJacques Pépin Cooking at H…" at bounding box center [613, 98] width 770 height 26
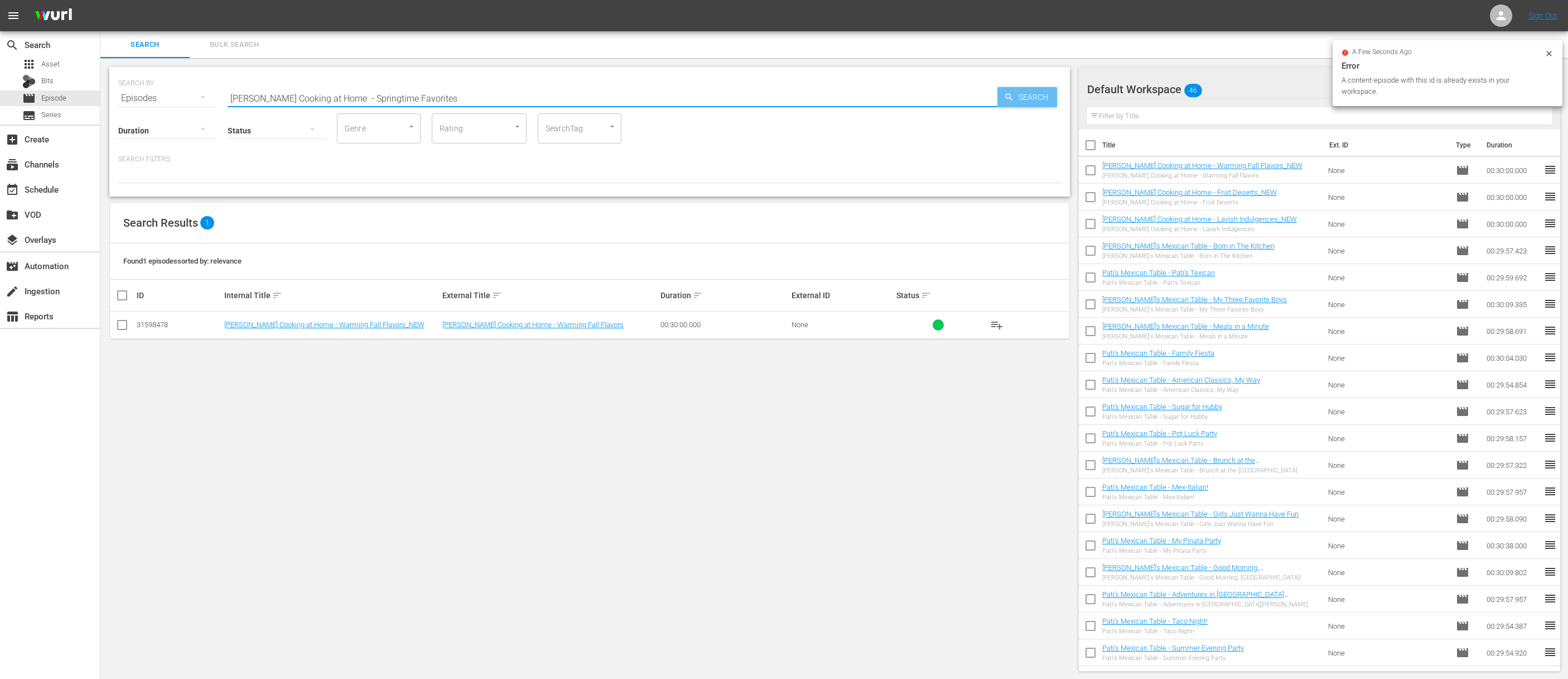
type input "[PERSON_NAME] Cooking at Home - Springtime Favorites"
click at [1032, 92] on span "Search" at bounding box center [1035, 97] width 43 height 20
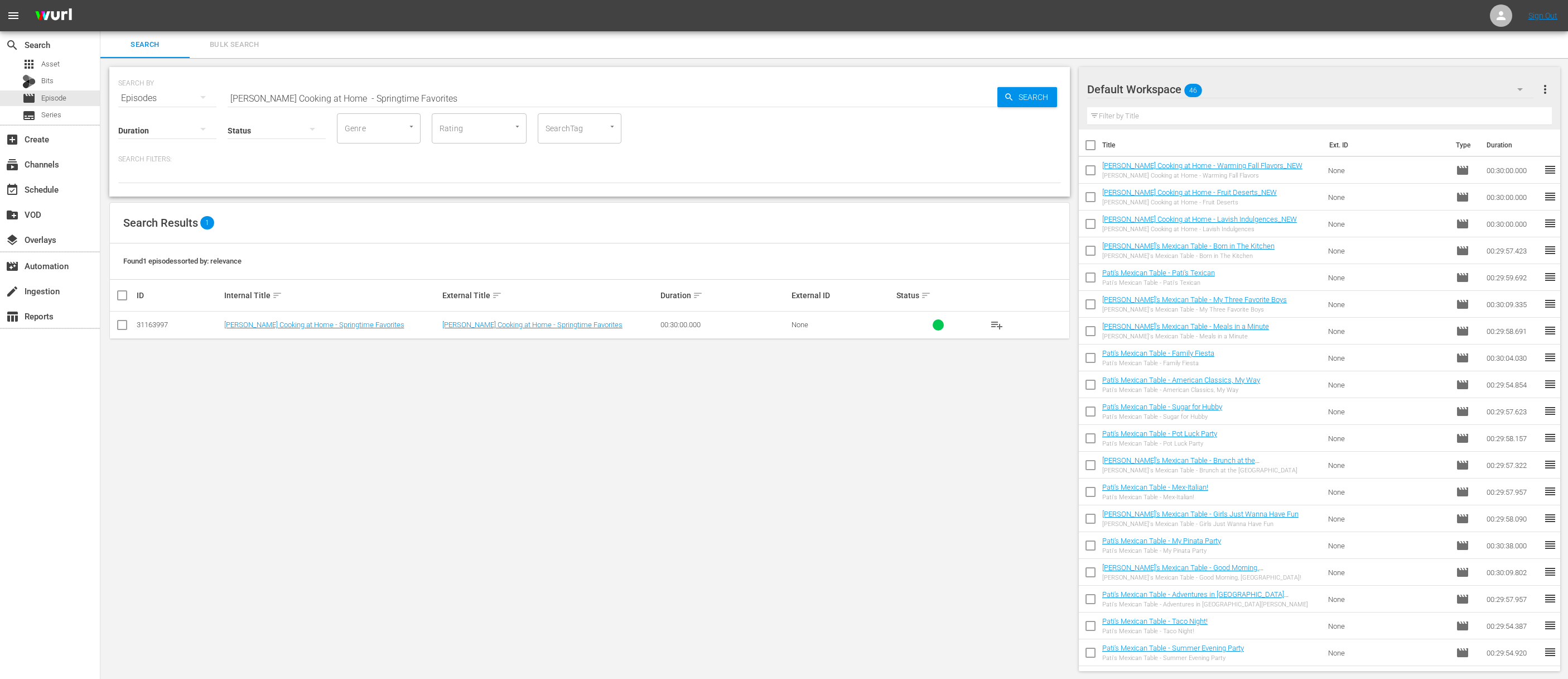
click at [997, 324] on span "playlist_add" at bounding box center [997, 324] width 13 height 13
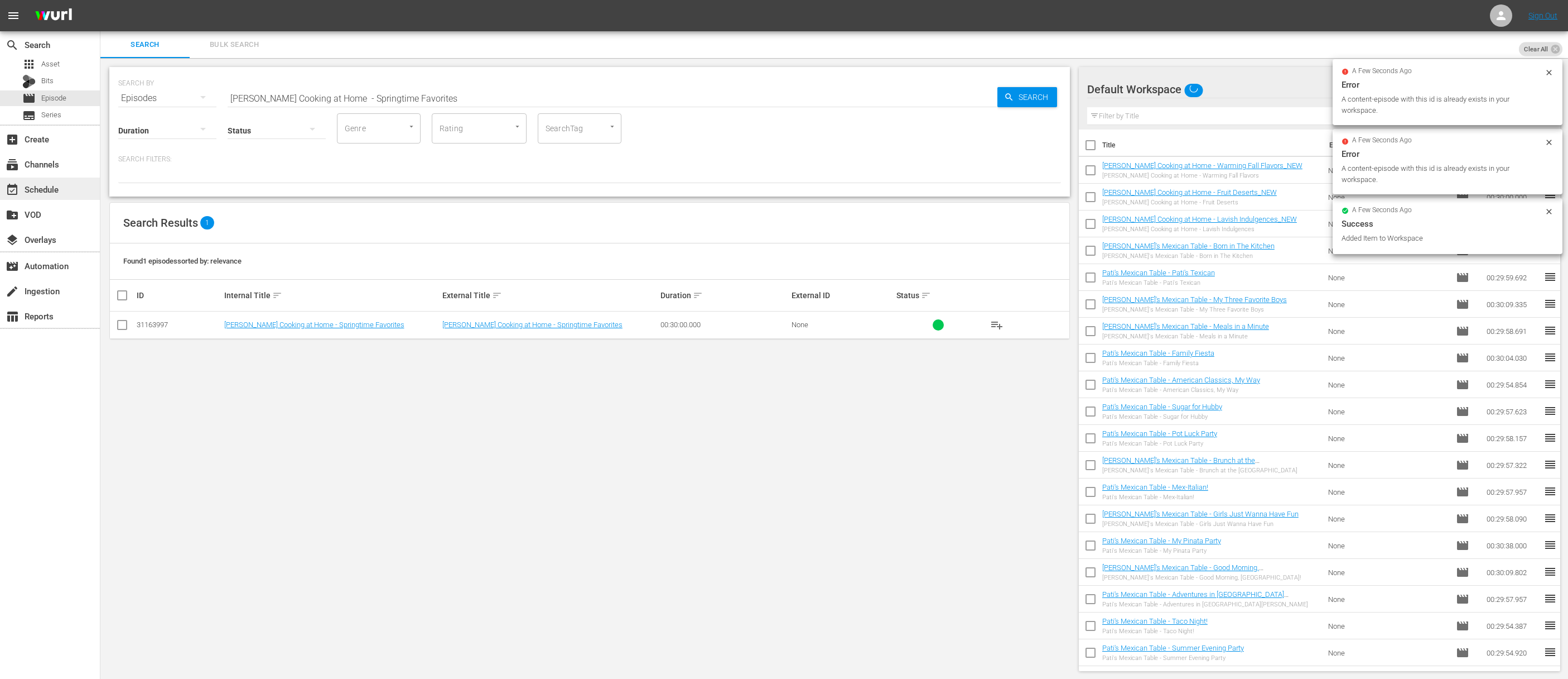
click at [44, 189] on div "event_available Schedule" at bounding box center [31, 187] width 62 height 10
